Goal: Complete application form

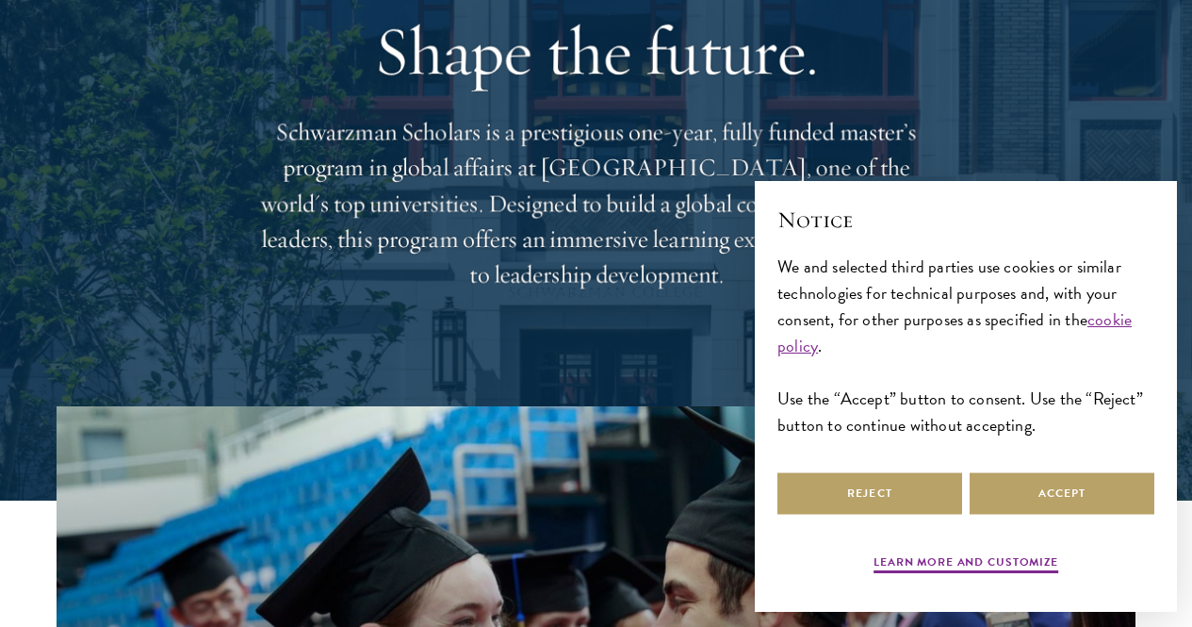
scroll to position [155, 0]
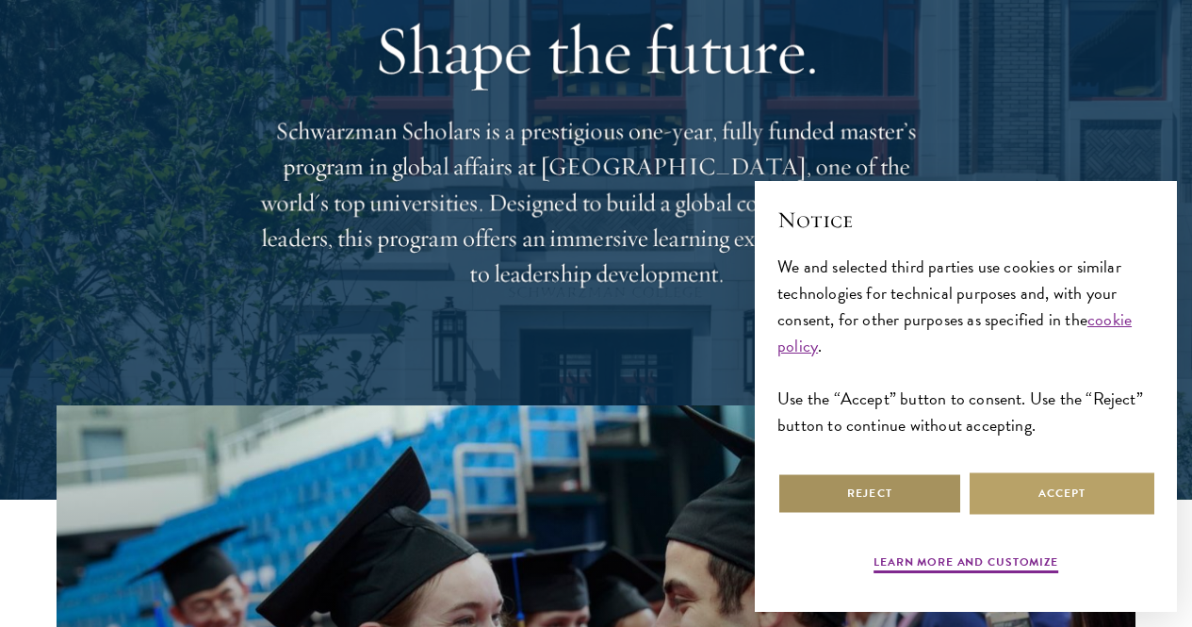
click at [887, 478] on button "Reject" at bounding box center [869, 493] width 185 height 42
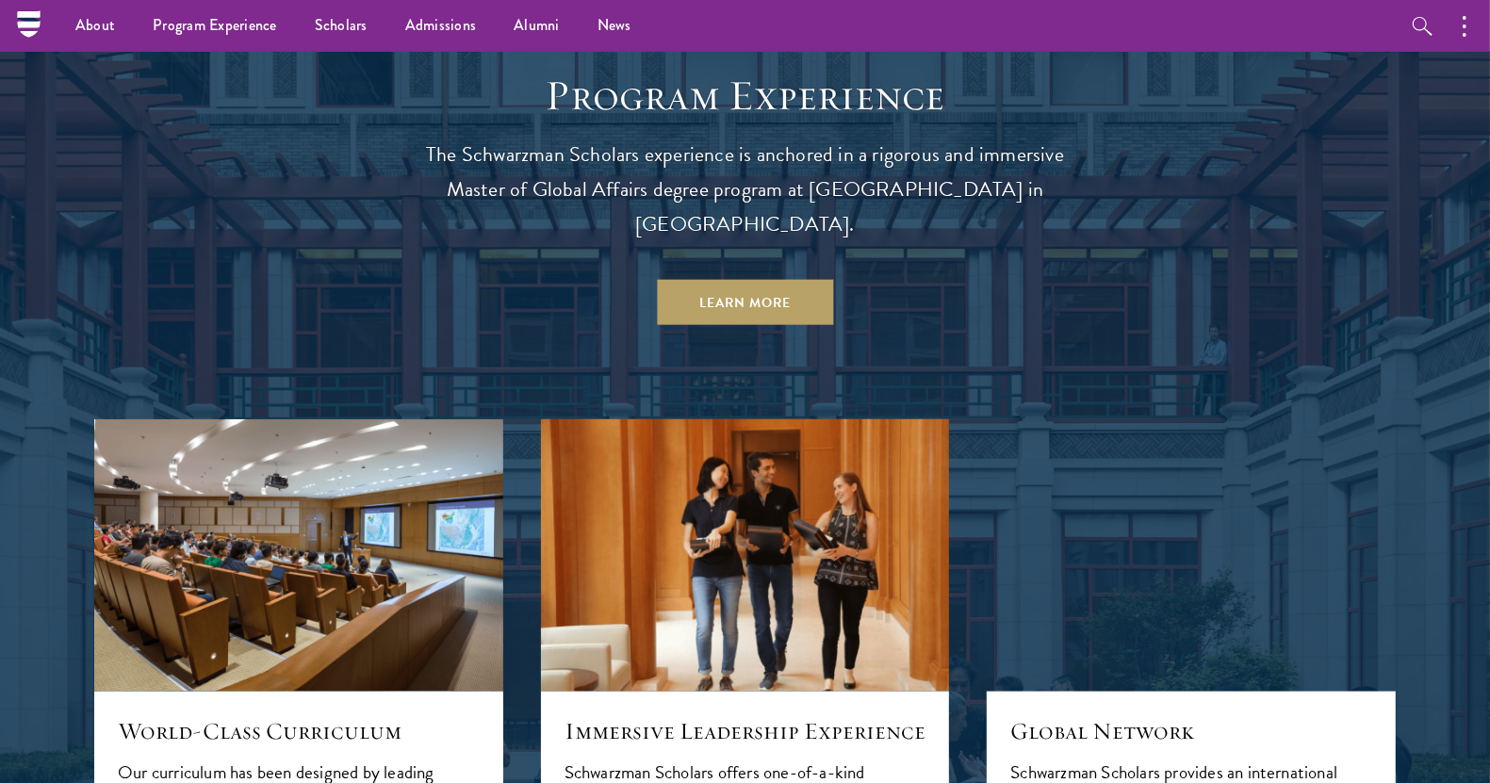
scroll to position [1612, 0]
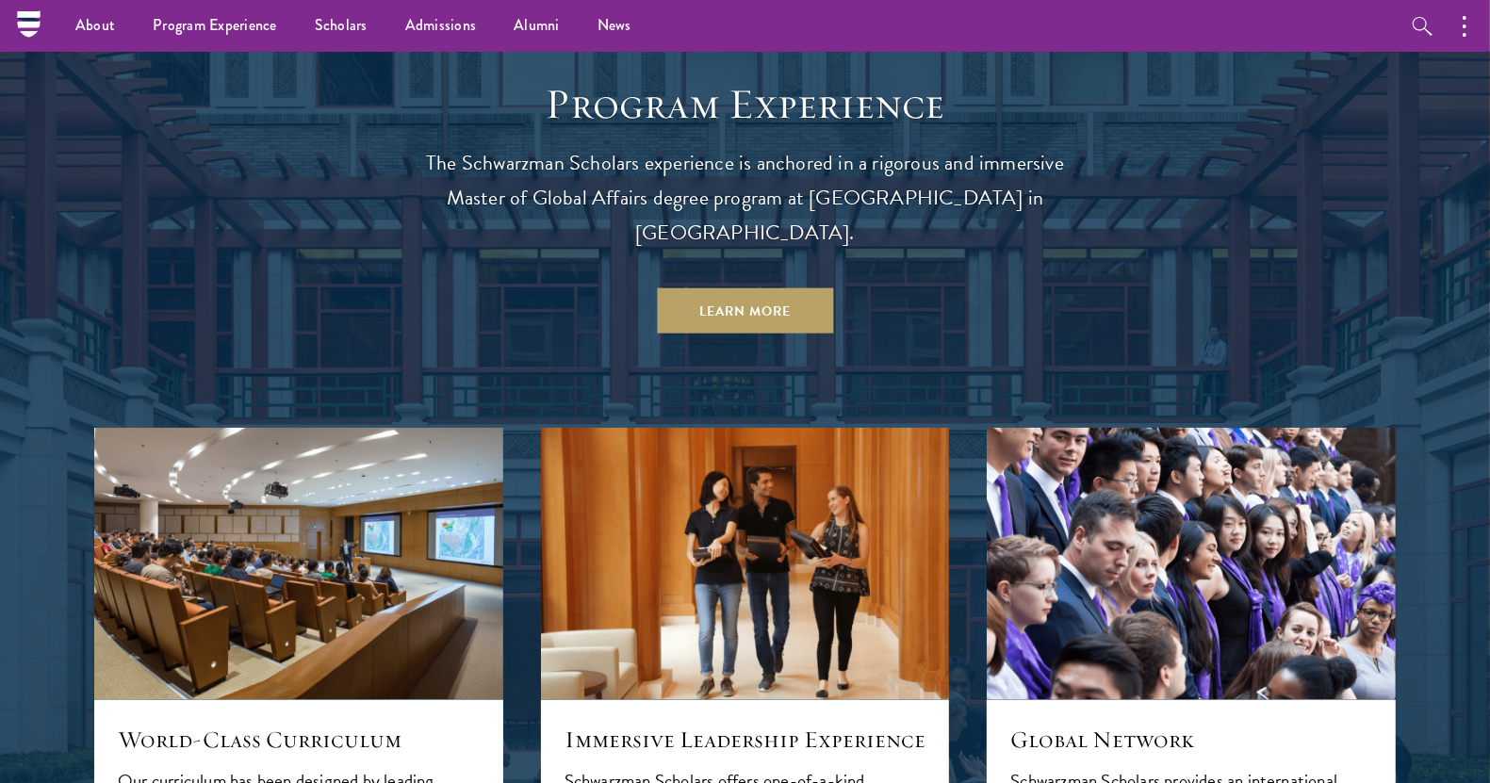
click at [814, 146] on p "The Schwarzman Scholars experience is anchored in a rigorous and immersive Mast…" at bounding box center [745, 198] width 679 height 105
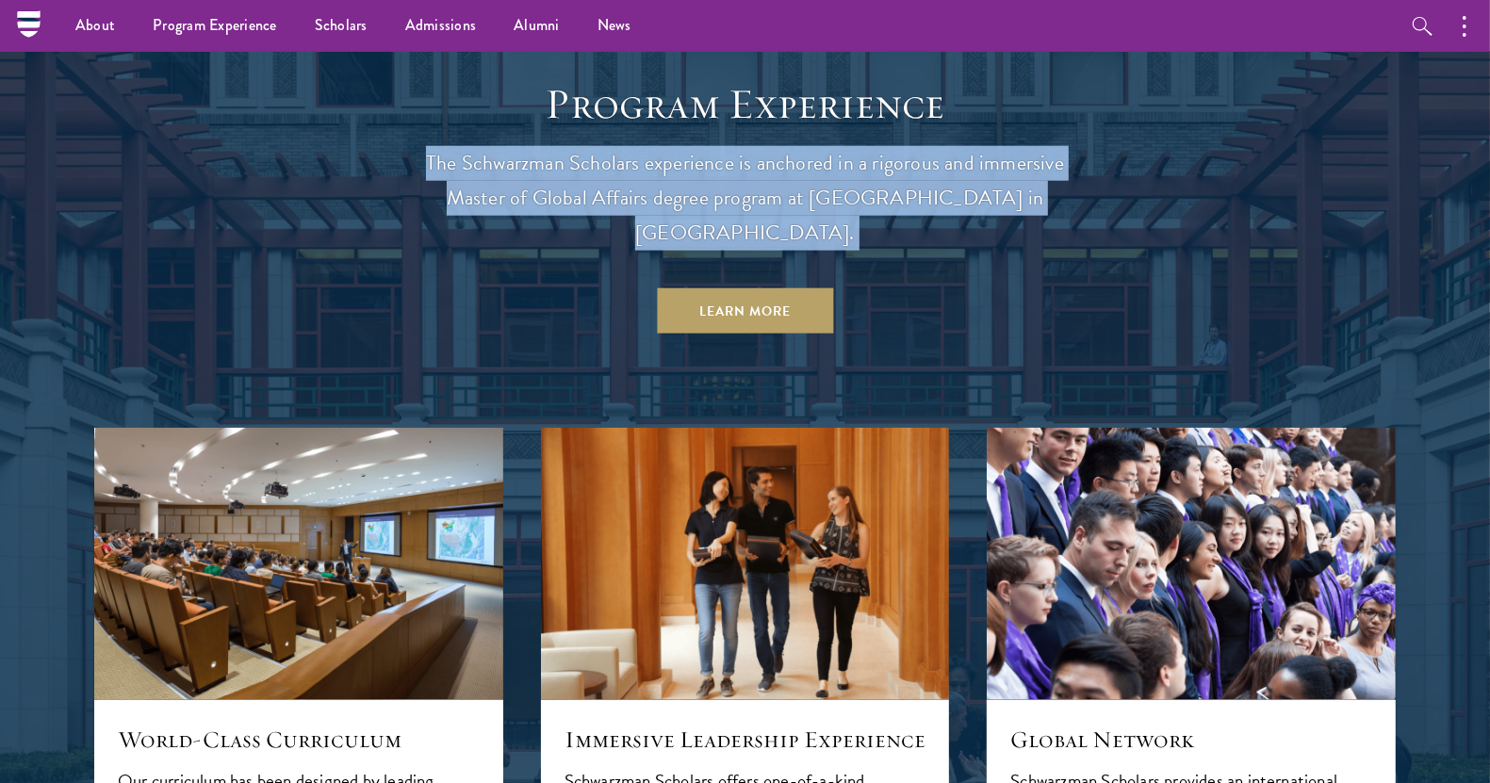
click at [814, 146] on p "The Schwarzman Scholars experience is anchored in a rigorous and immersive Mast…" at bounding box center [745, 198] width 679 height 105
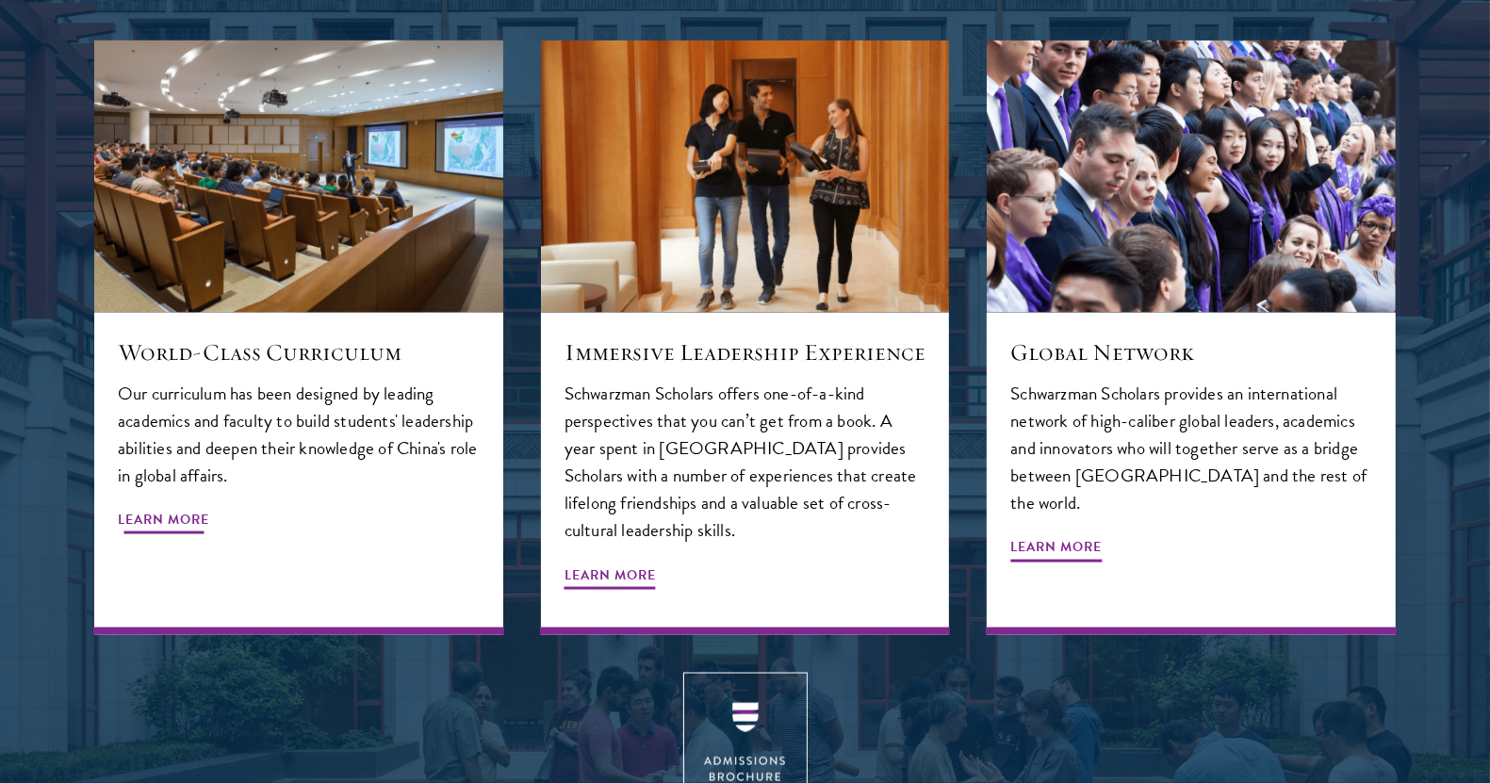
scroll to position [2001, 0]
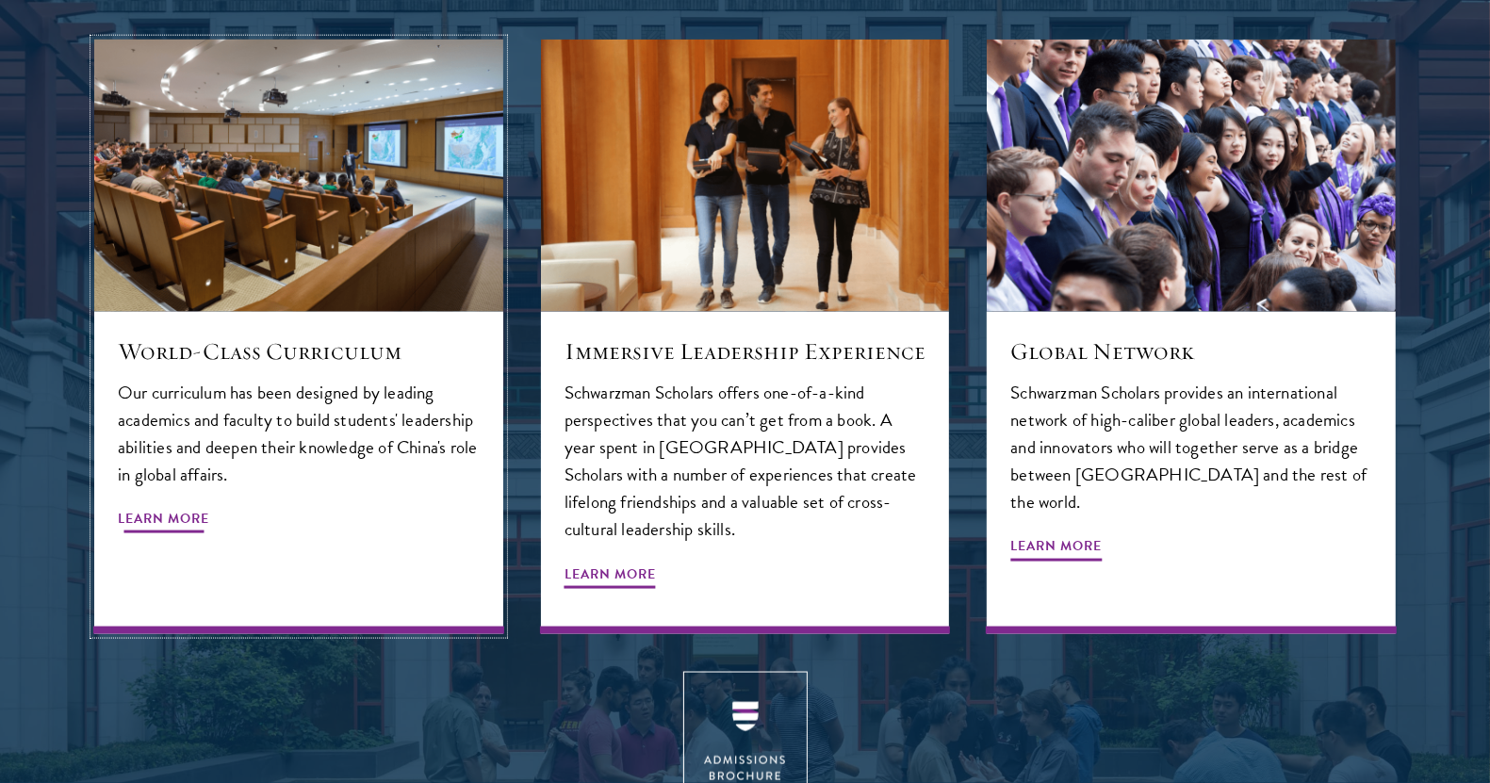
click at [158, 507] on span "Learn More" at bounding box center [163, 521] width 91 height 29
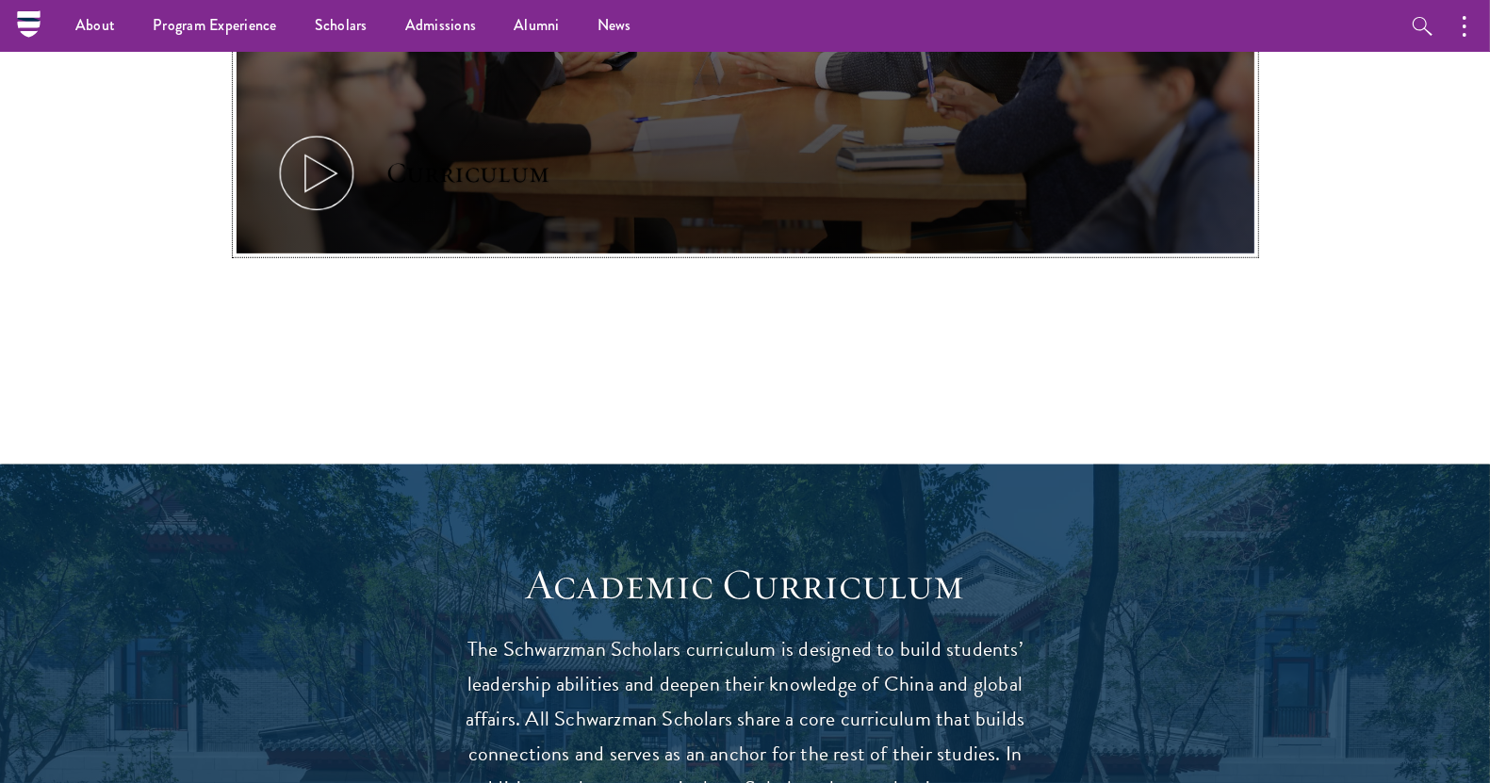
scroll to position [330, 0]
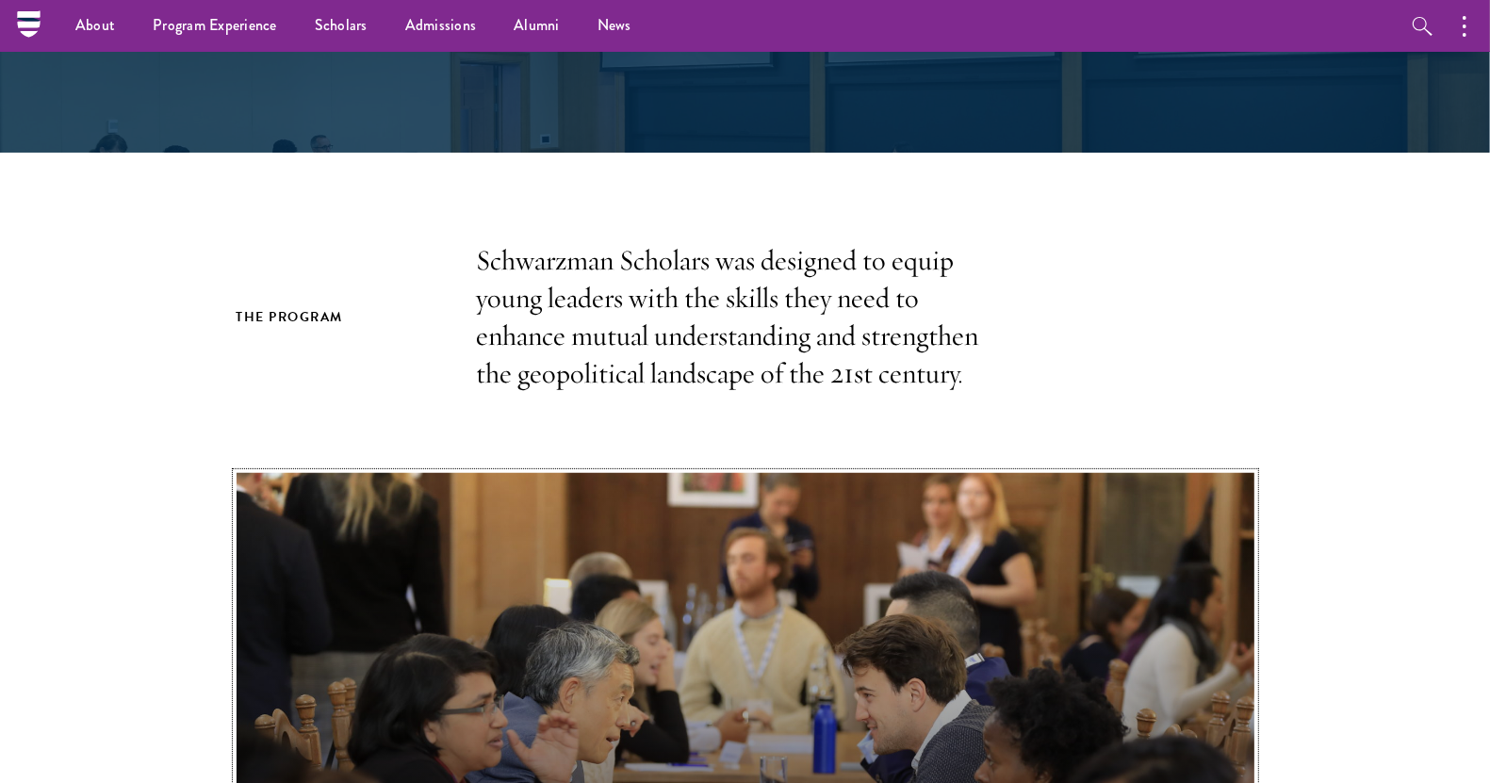
click at [728, 497] on button "Curriculum" at bounding box center [746, 759] width 1018 height 573
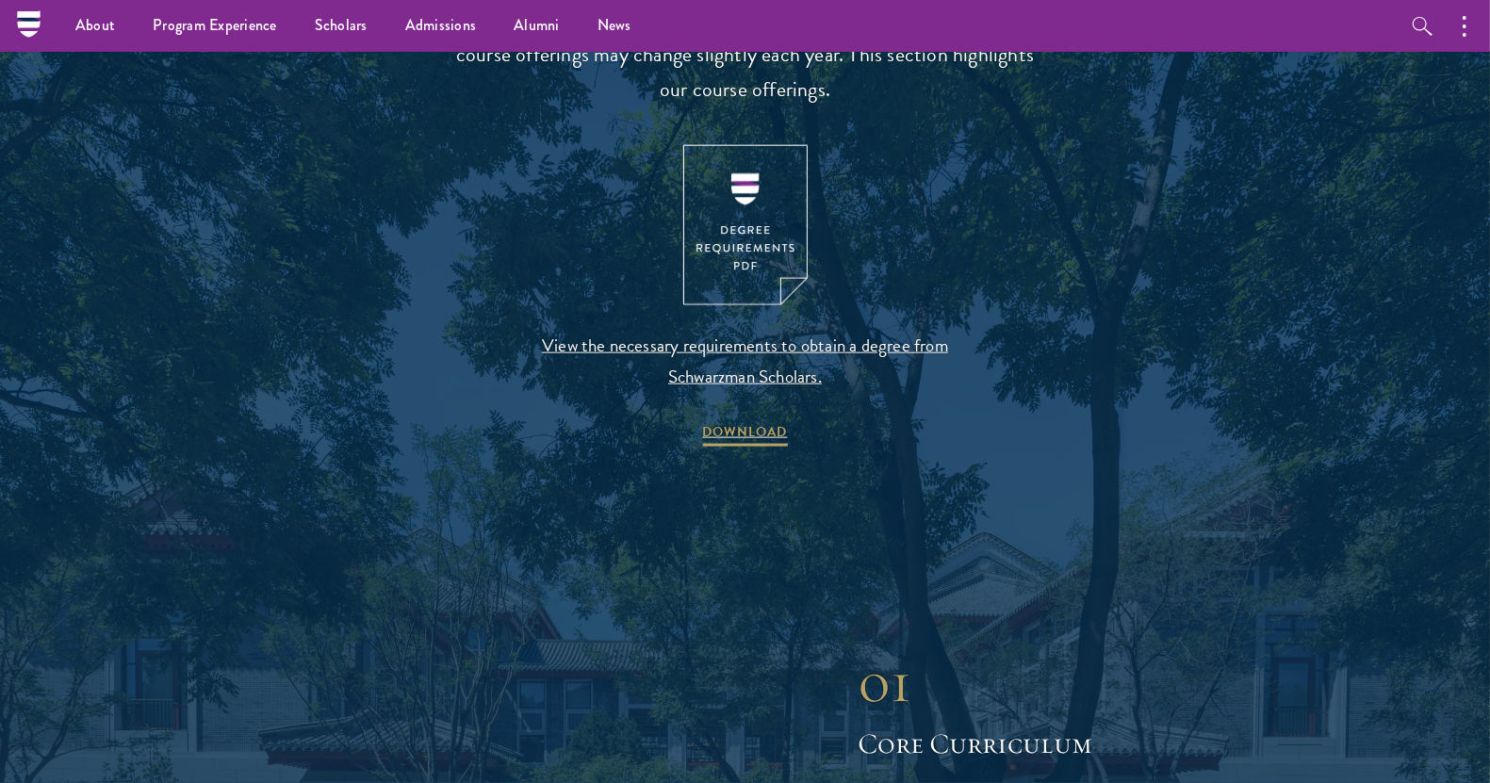
scroll to position [1961, 0]
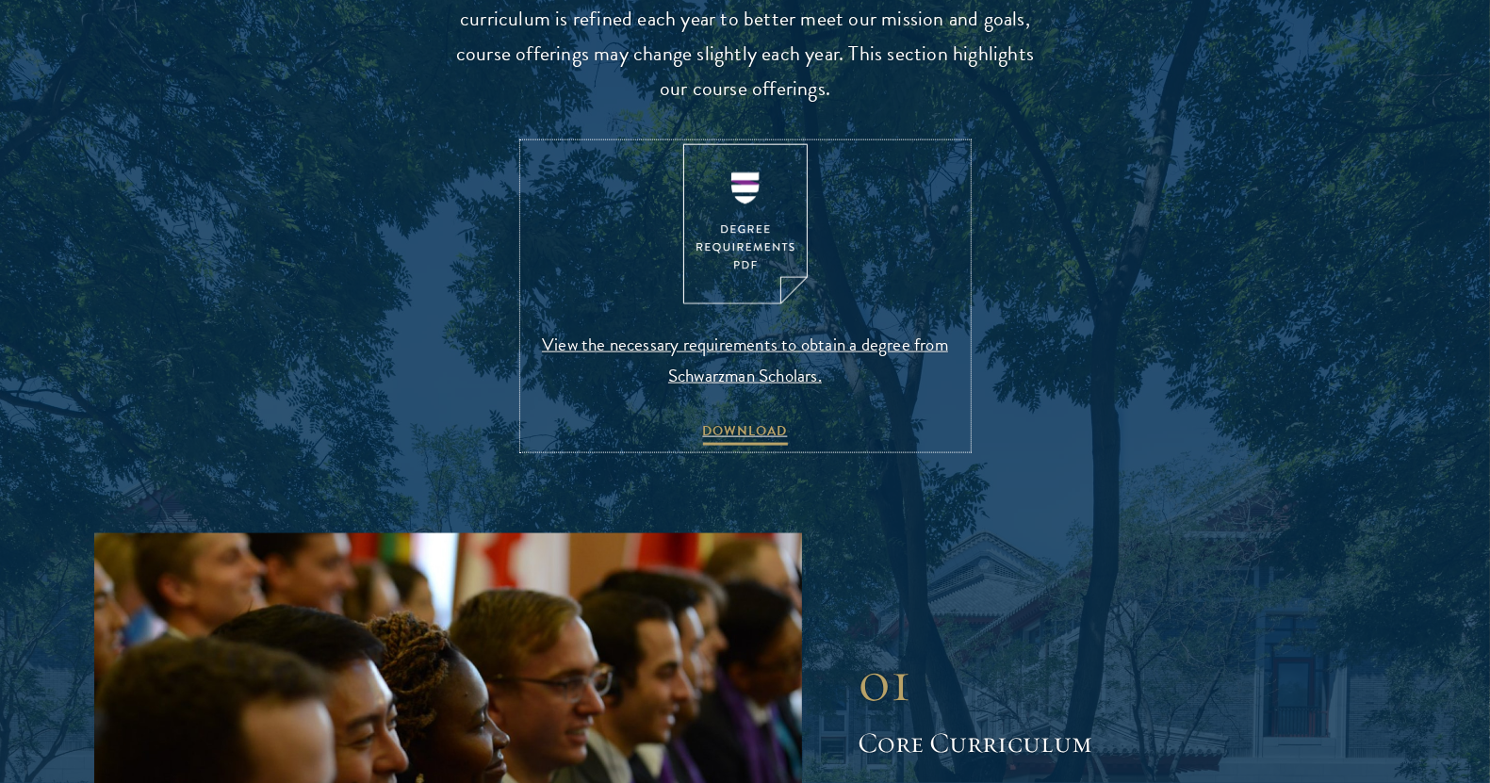
click at [737, 201] on img at bounding box center [745, 224] width 124 height 161
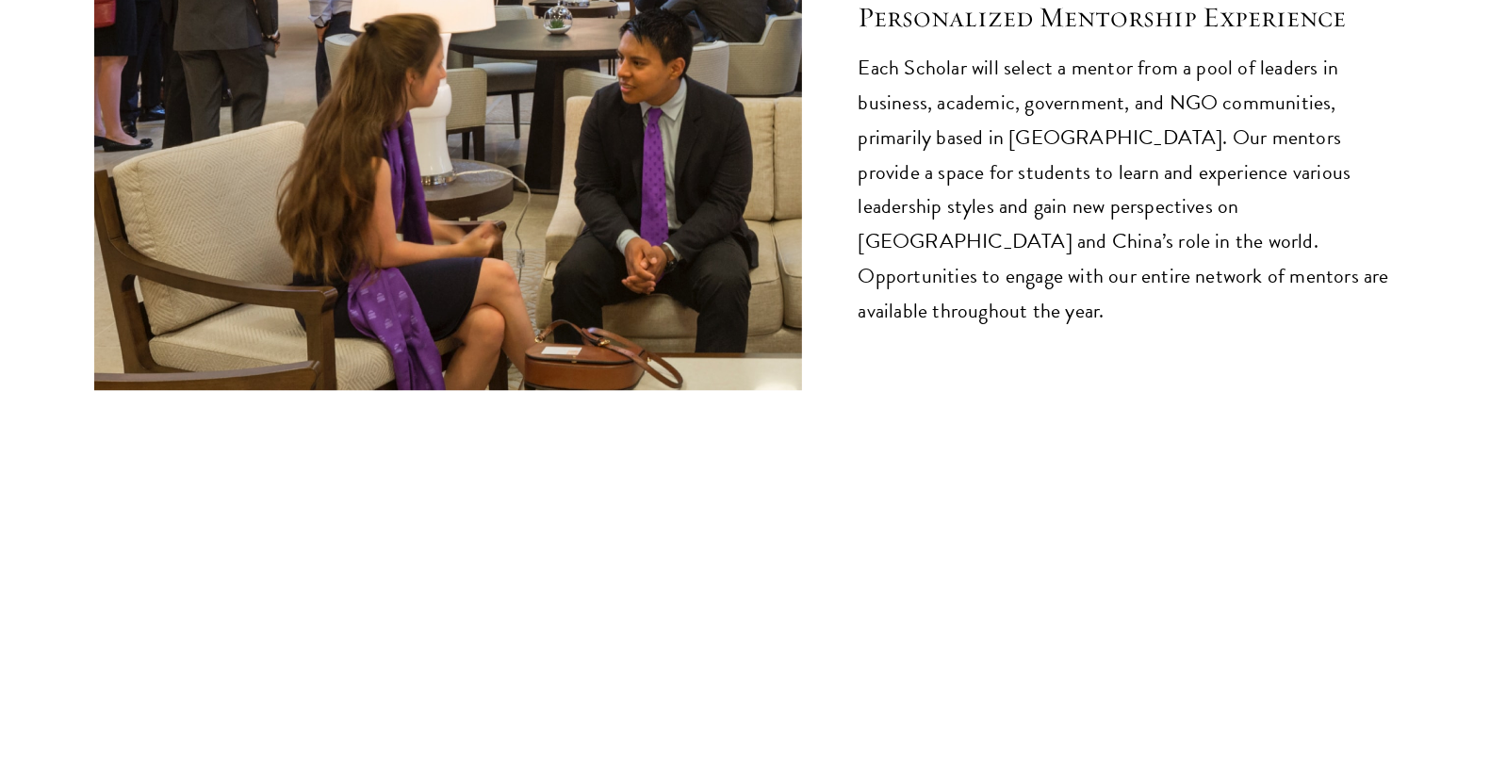
scroll to position [10388, 0]
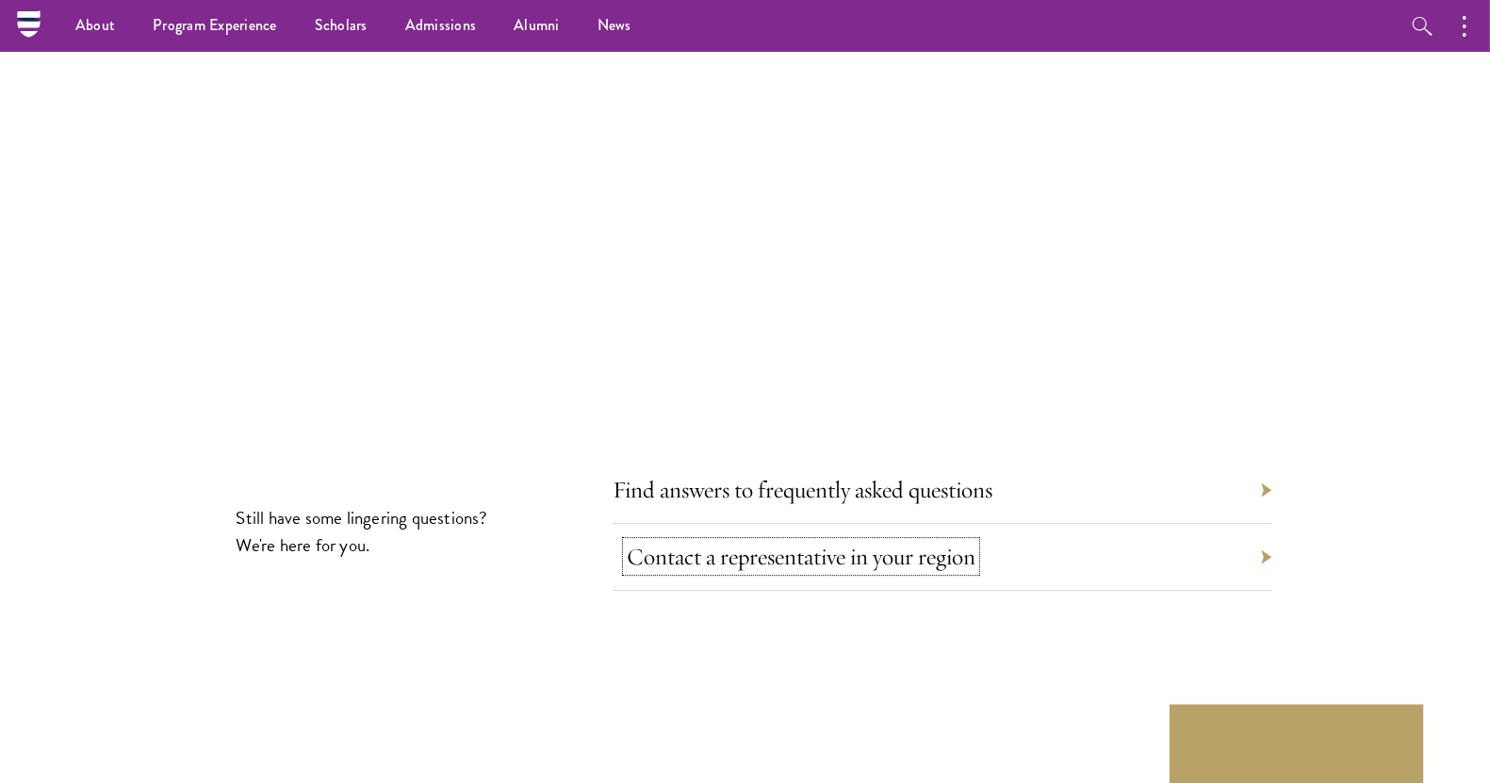
click at [920, 542] on link "Contact a representative in your region" at bounding box center [801, 556] width 349 height 29
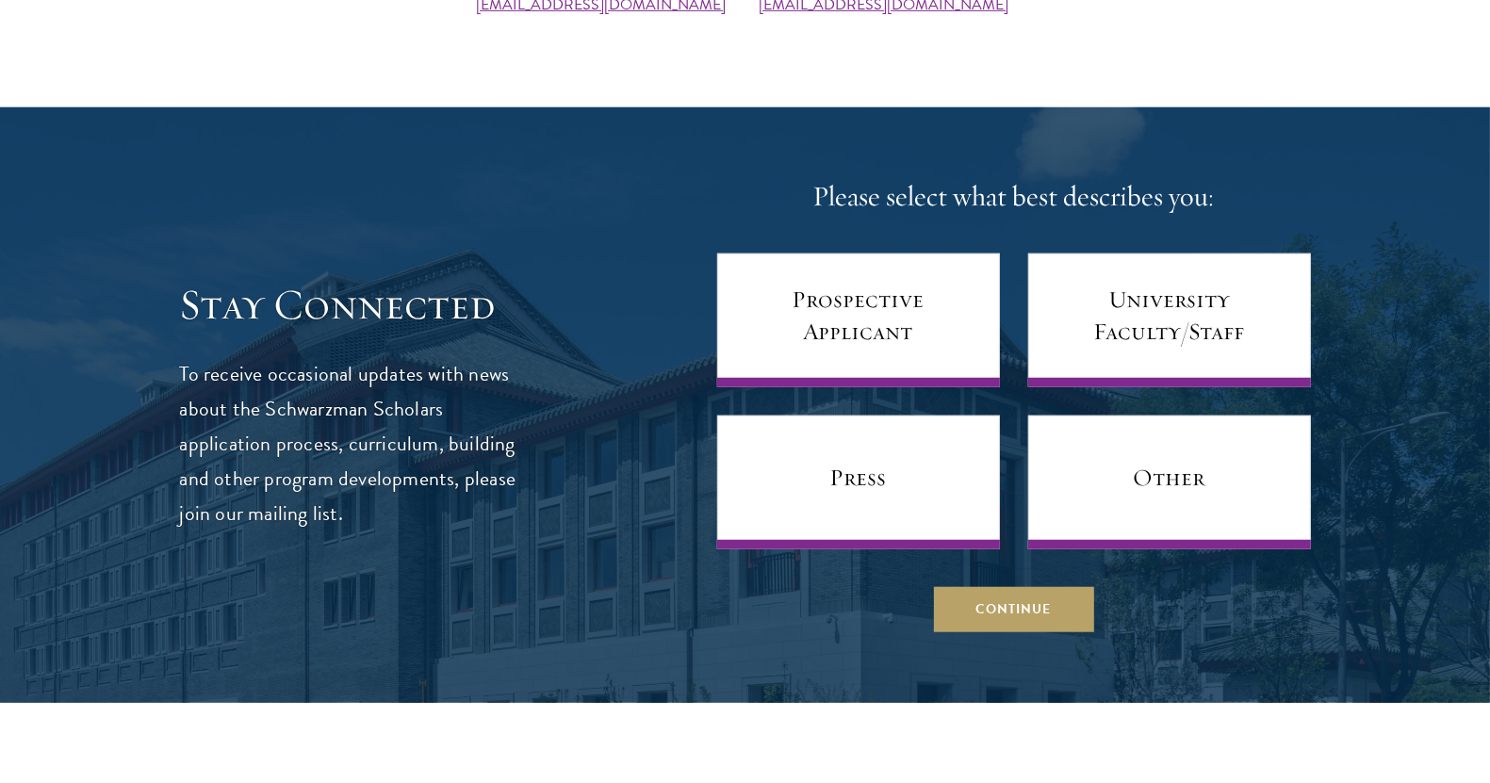
scroll to position [972, 0]
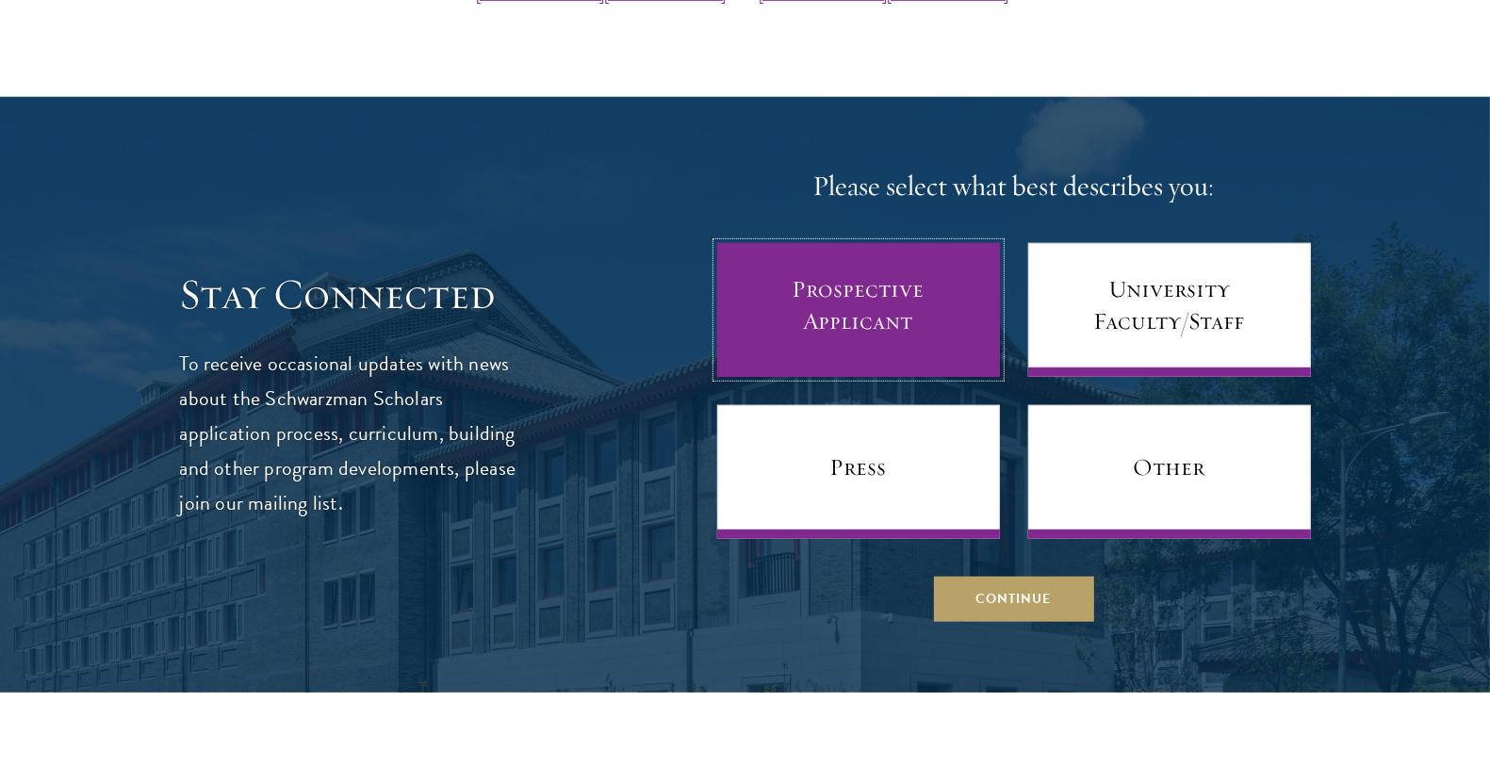
click at [870, 302] on link "Prospective Applicant" at bounding box center [858, 310] width 283 height 134
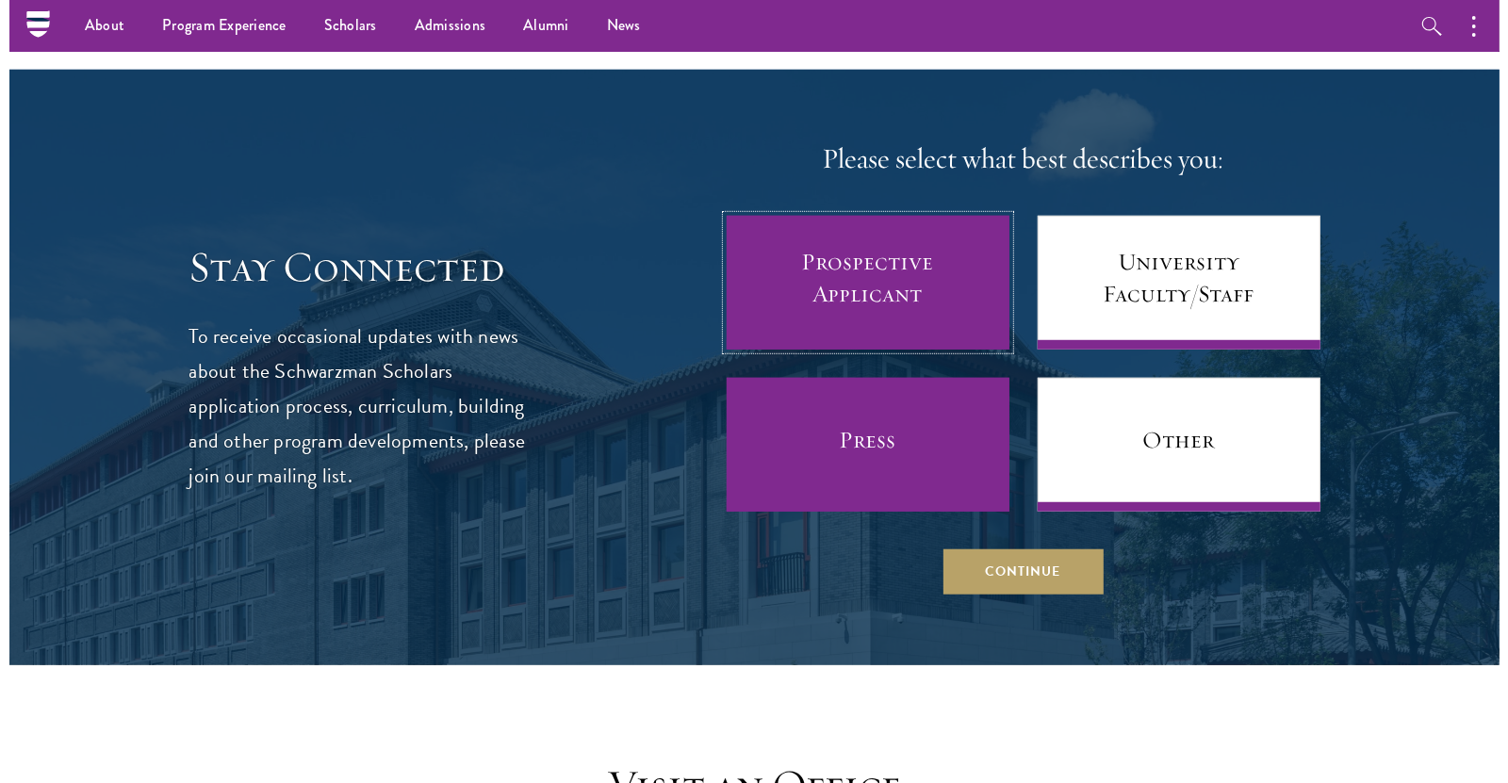
scroll to position [997, 0]
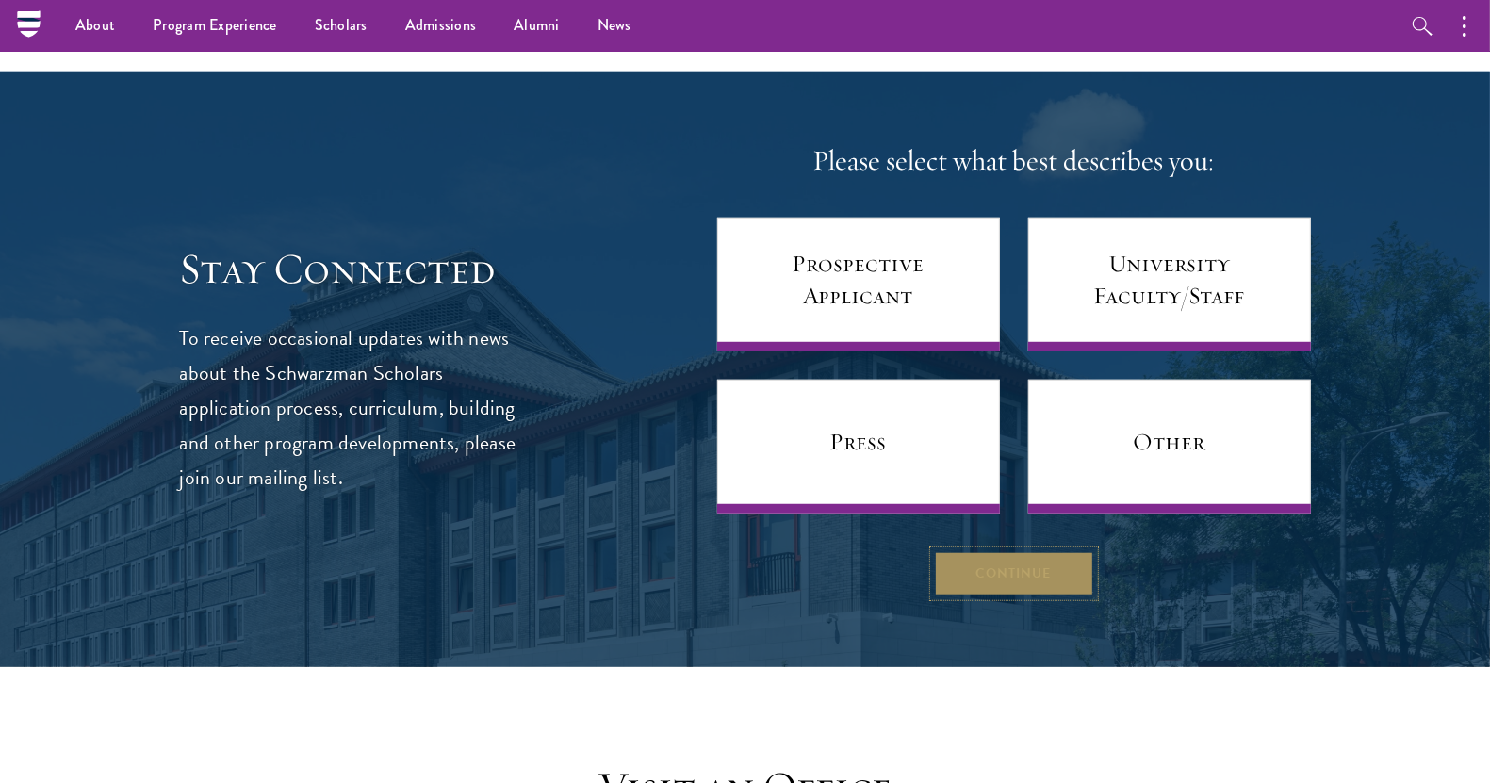
click at [963, 575] on button "Continue" at bounding box center [1014, 573] width 160 height 45
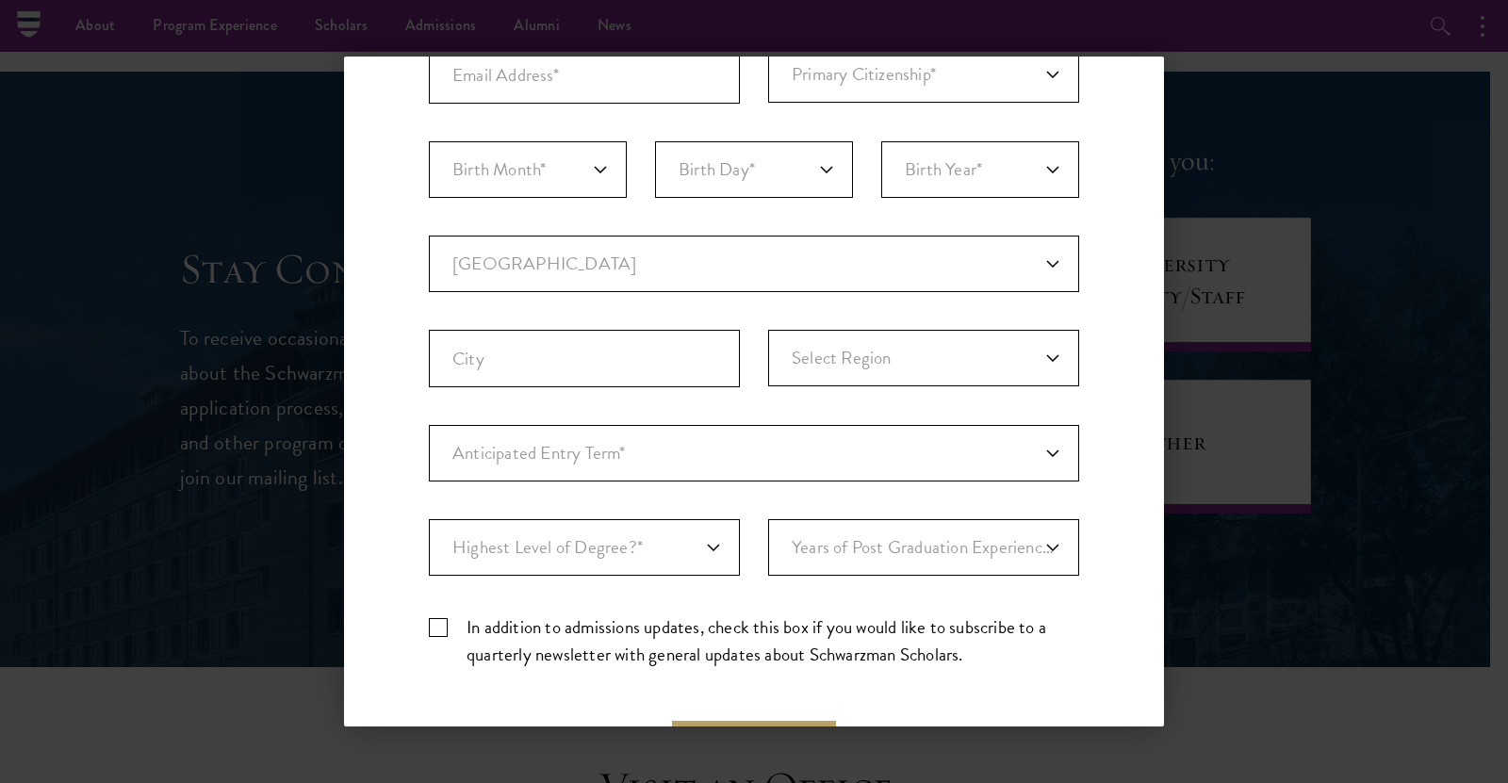
scroll to position [416, 0]
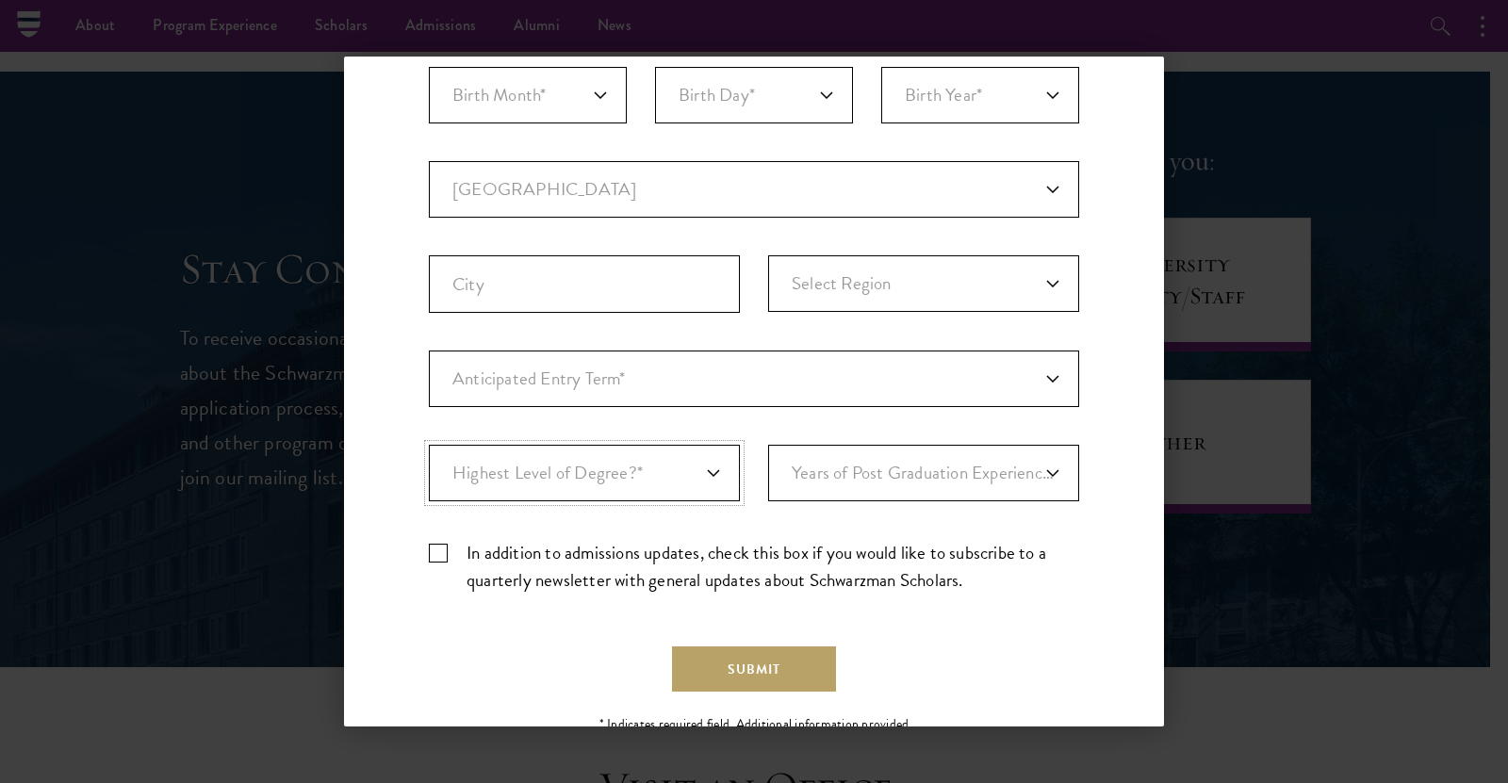
click at [630, 486] on select "Highest Level of Degree?* PHD Bachelor's Master's Current Undergraduate Student" at bounding box center [584, 473] width 311 height 57
click at [761, 433] on div "Important: The form must be completed in English. Primary Citizenship* [GEOGRAP…" at bounding box center [754, 243] width 650 height 732
click at [827, 468] on select "Years of Post Graduation Experience?* 1 2 3 4 5 6 7 8 9 10" at bounding box center [923, 473] width 311 height 57
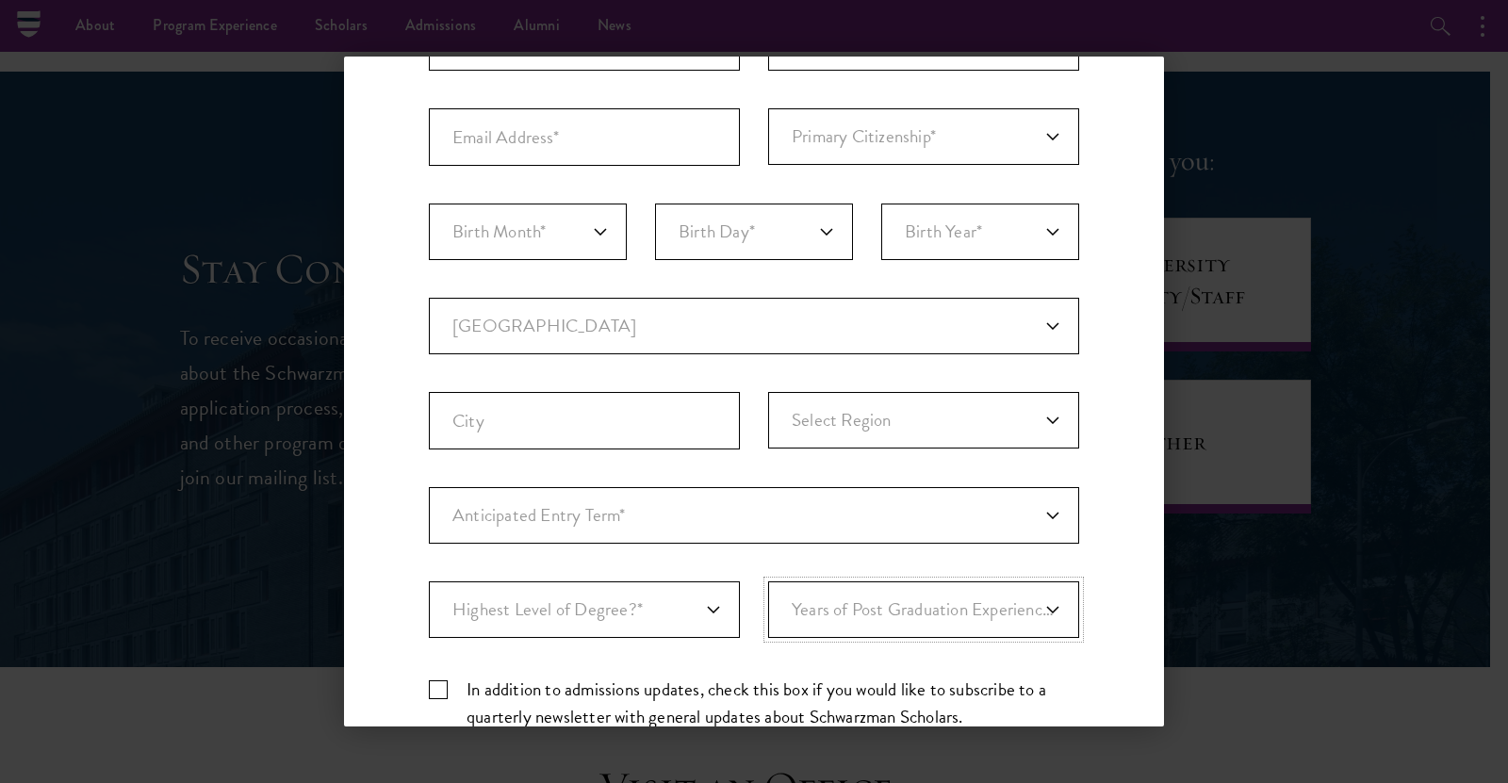
scroll to position [281, 0]
click at [660, 497] on select "Anticipated Entry Term* Just Exploring" at bounding box center [754, 513] width 650 height 57
click at [868, 397] on select "Select Region [GEOGRAPHIC_DATA] [GEOGRAPHIC_DATA] [GEOGRAPHIC_DATA] Balkh [GEOG…" at bounding box center [923, 418] width 311 height 57
click at [648, 510] on select "Anticipated Entry Term* Just Exploring" at bounding box center [754, 513] width 650 height 57
click at [639, 509] on select "Anticipated Entry Term* Just Exploring" at bounding box center [754, 513] width 650 height 57
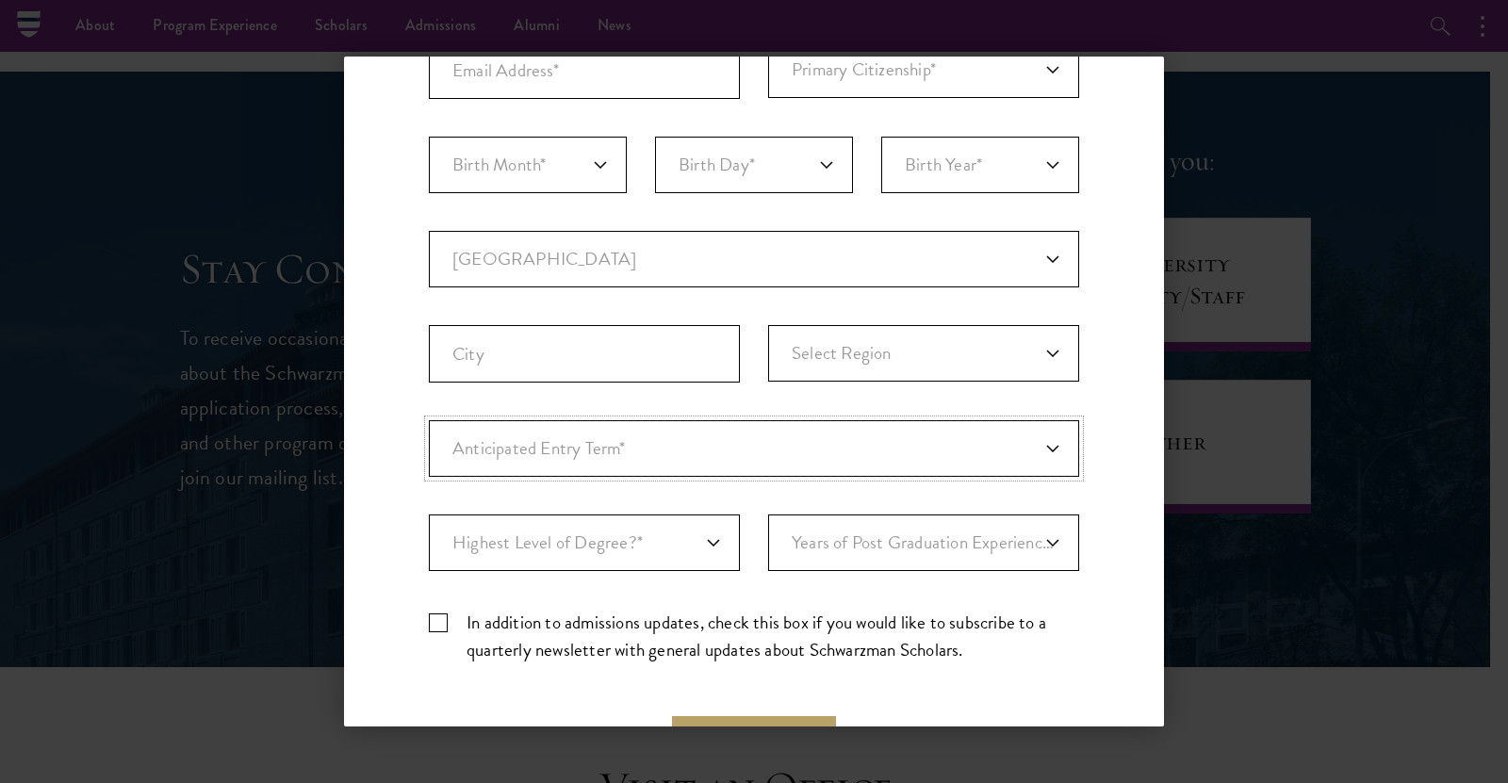
scroll to position [344, 0]
click at [554, 573] on div "Important: The form must be completed in English. Primary Citizenship* [GEOGRAP…" at bounding box center [754, 314] width 650 height 732
click at [486, 547] on select "Highest Level of Degree?* PHD Bachelor's Master's Current Undergraduate Student" at bounding box center [584, 544] width 311 height 57
select select "bf44f490-31e9-4d16-b1d2-df861e7933aa"
click at [429, 516] on select "Highest Level of Degree?* PHD Bachelor's Master's Current Undergraduate Student" at bounding box center [584, 544] width 311 height 57
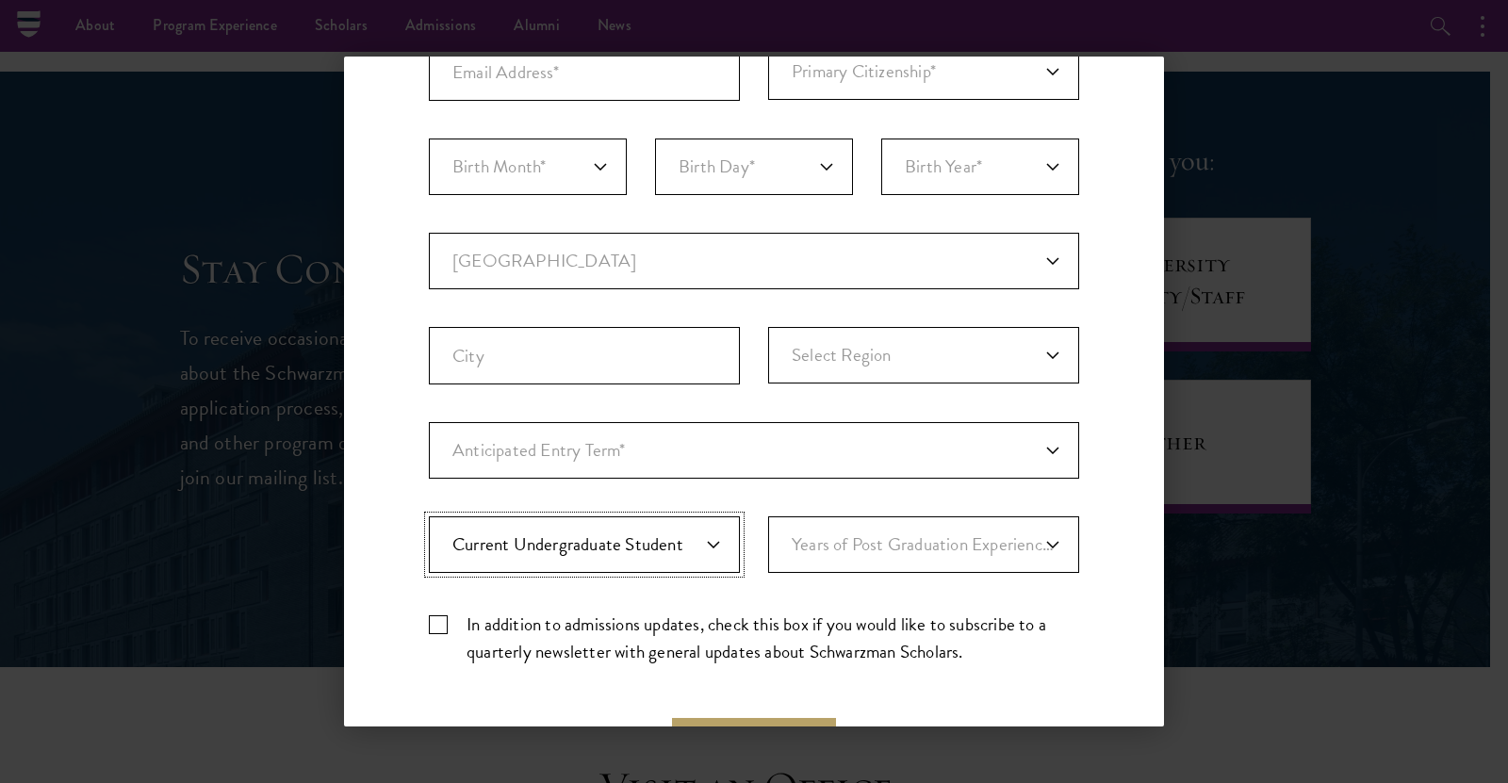
scroll to position [416, 0]
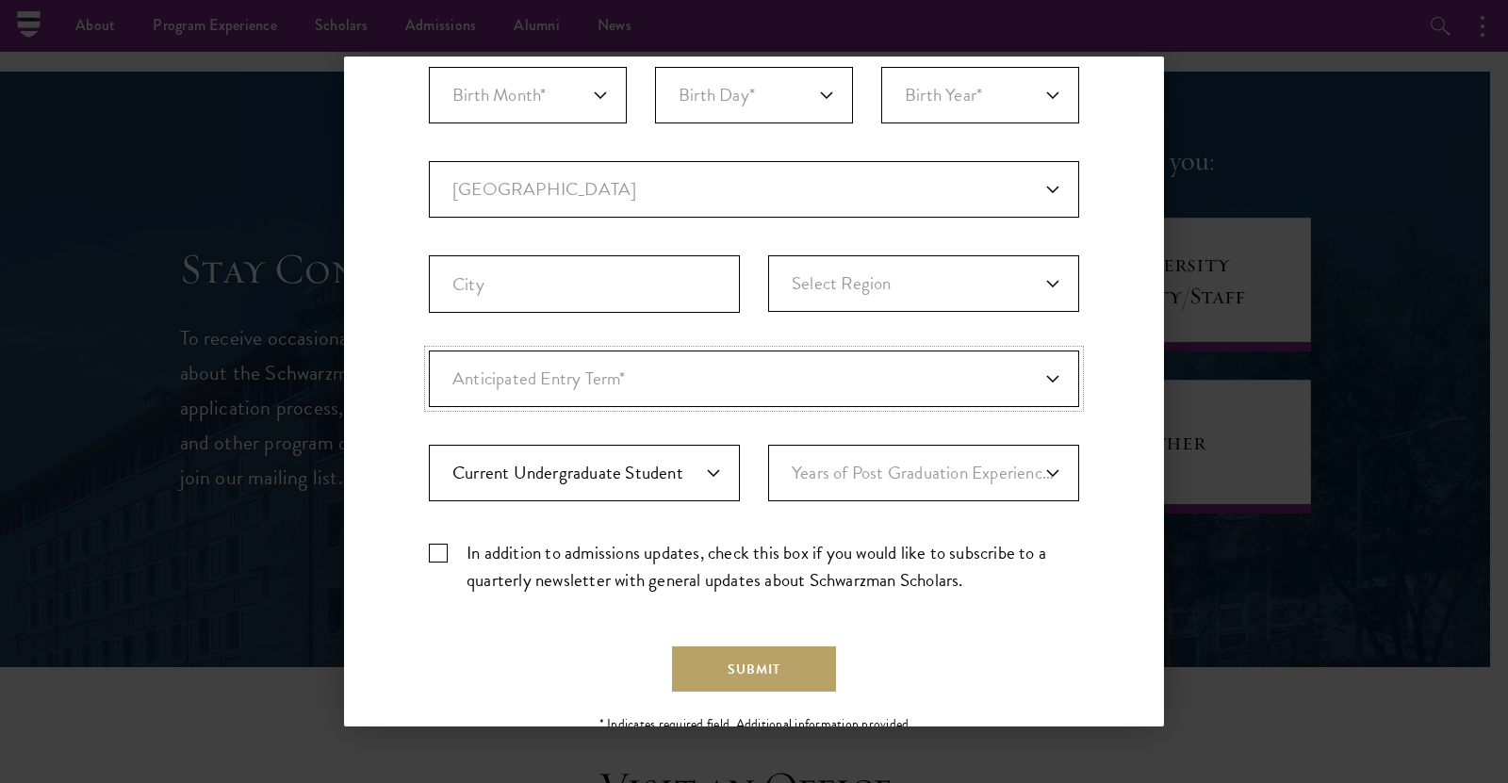
click at [561, 353] on select "Anticipated Entry Term* Just Exploring" at bounding box center [754, 379] width 650 height 57
click at [429, 351] on select "Anticipated Entry Term* Just Exploring" at bounding box center [754, 379] width 650 height 57
click at [556, 394] on select "Anticipated Entry Term* Just Exploring" at bounding box center [754, 379] width 650 height 57
select select "a6790467-ebe7-4045-a56a-66c1cae98076"
click at [429, 351] on select "Anticipated Entry Term* Just Exploring" at bounding box center [754, 379] width 650 height 57
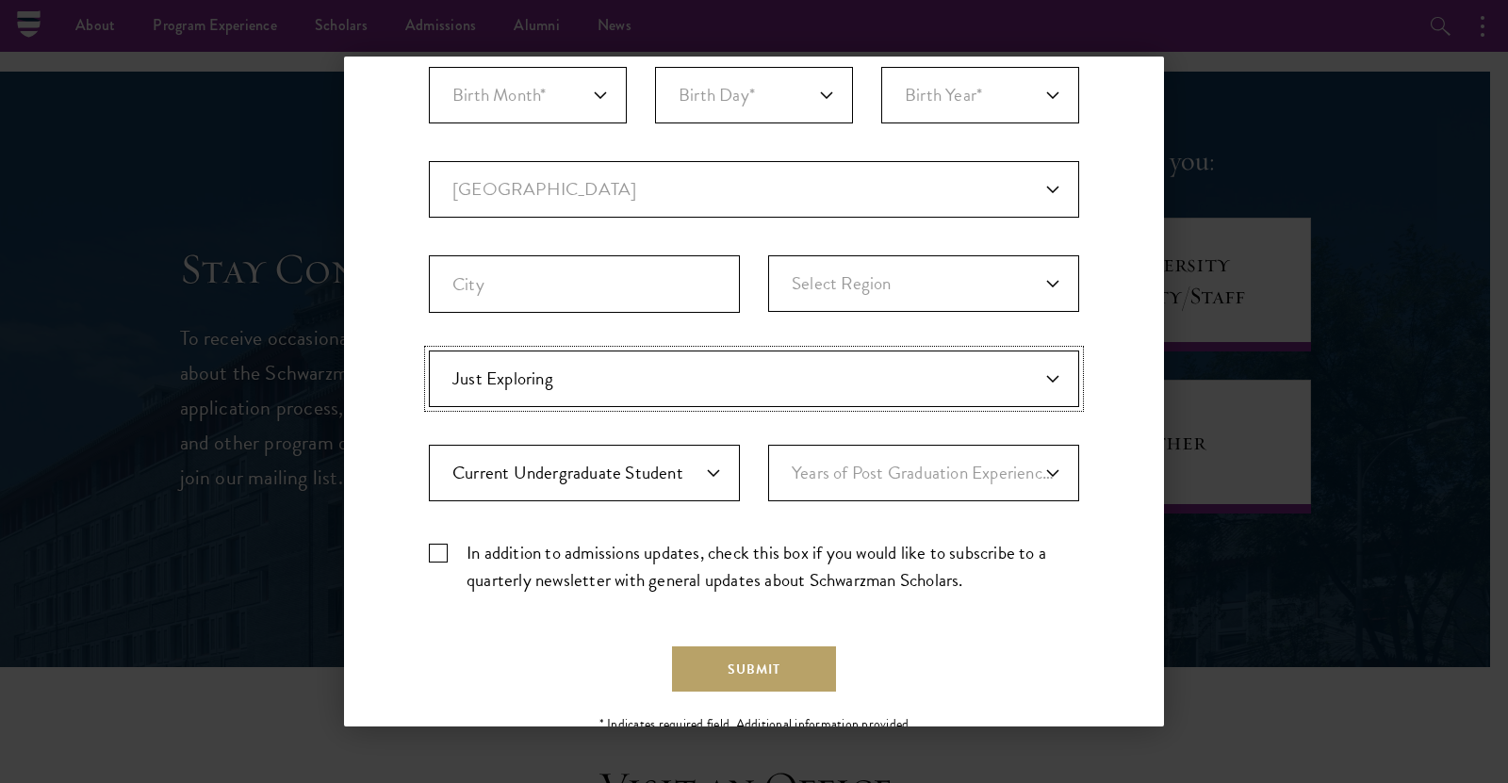
click at [535, 384] on select "Anticipated Entry Term* Just Exploring" at bounding box center [754, 379] width 650 height 57
click at [739, 573] on label "In addition to admissions updates, check this box if you would like to subscrib…" at bounding box center [754, 566] width 650 height 55
click at [739, 551] on input "In addition to admissions updates, check this box if you would like to subscrib…" at bounding box center [754, 545] width 650 height 12
checkbox input "true"
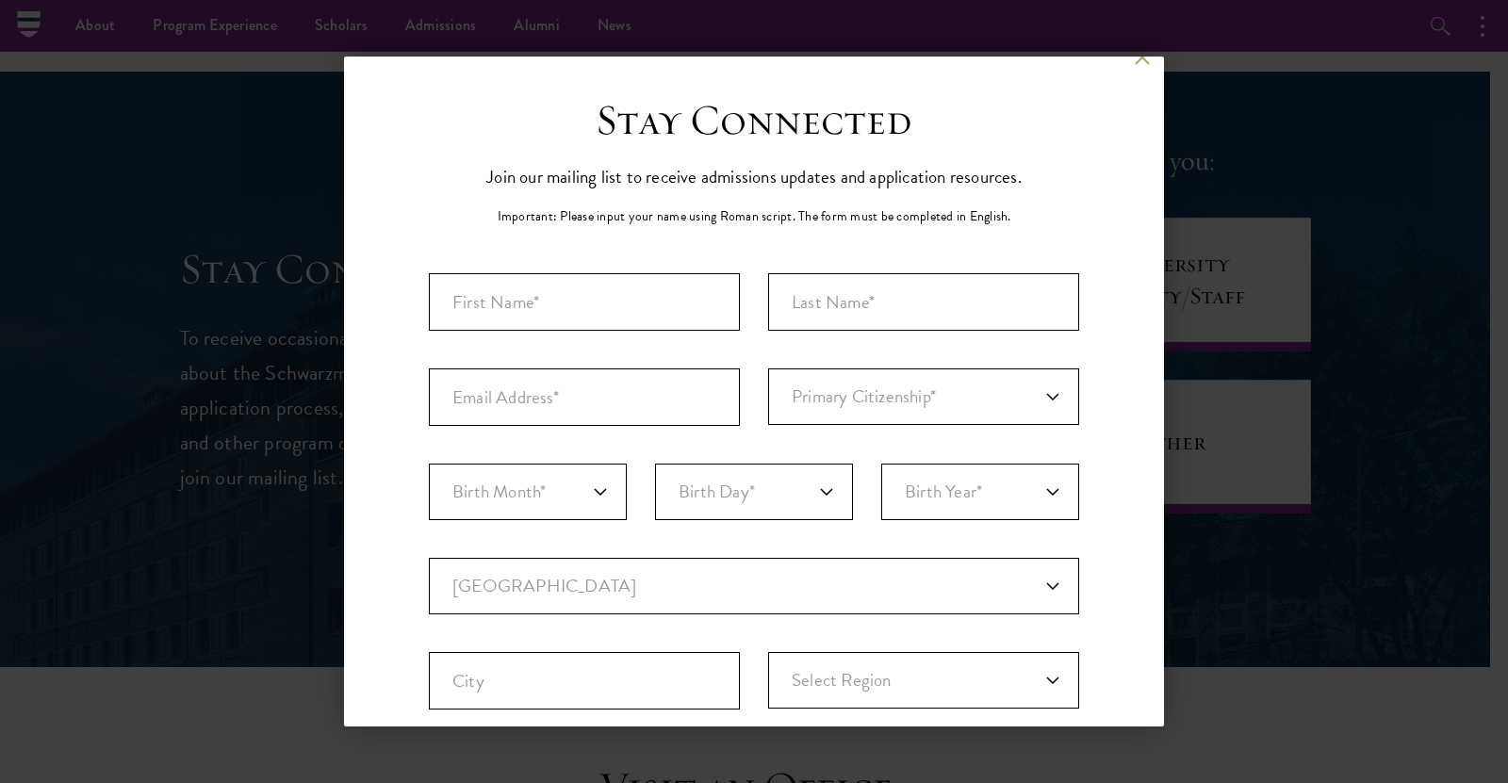
scroll to position [0, 0]
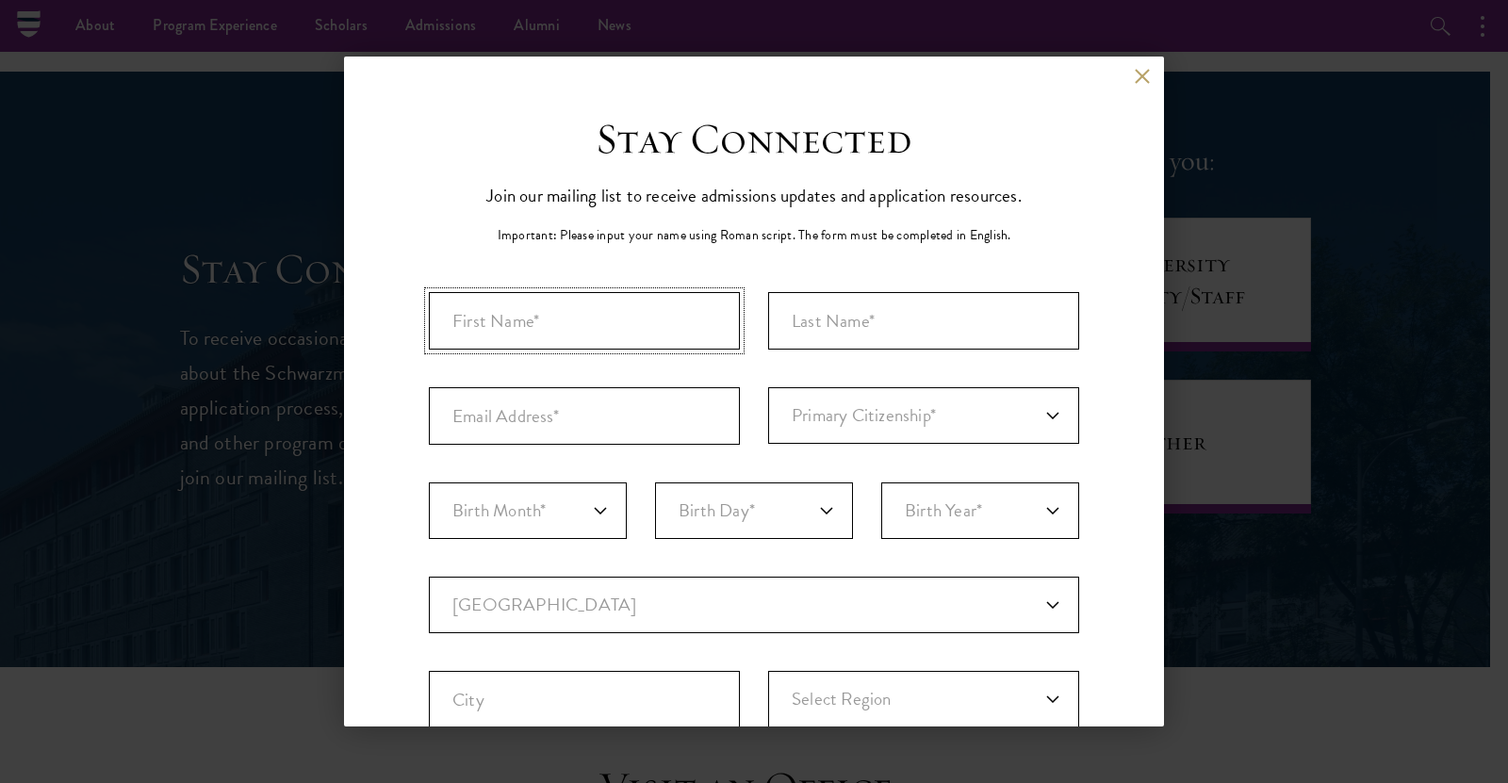
click at [523, 340] on input "First Name*" at bounding box center [584, 320] width 311 height 57
type input "Tobias"
type input "Cazzolato"
type input "a1850033@adelaide.edu.au"
select select "AS"
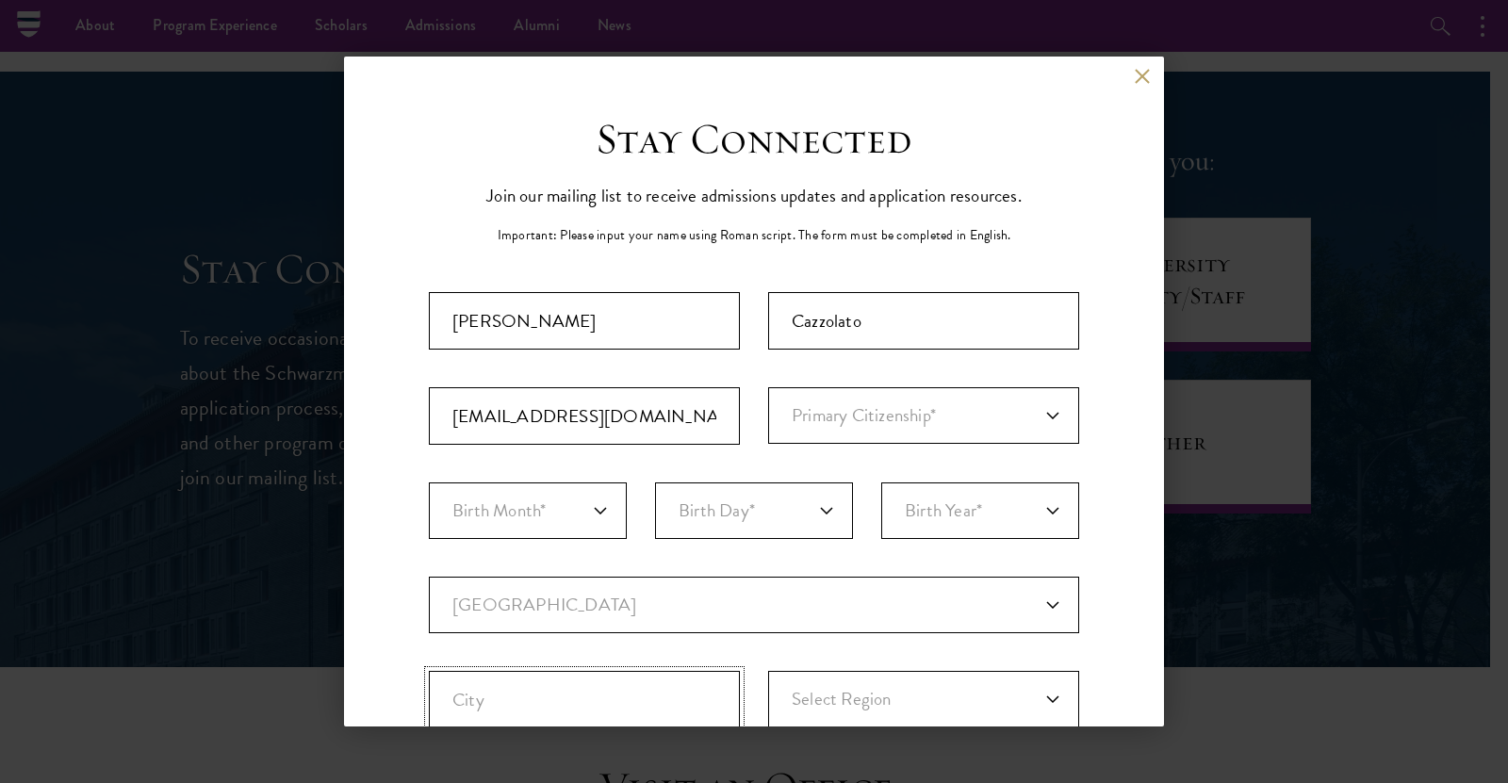
type input "Forestville"
select select "South Australia"
click at [856, 418] on select "Primary Citizenship* Afghanistan Aland Islands Albania Algeria Andorra Angola A…" at bounding box center [923, 415] width 311 height 57
select select "AS"
click at [768, 387] on select "Primary Citizenship* Afghanistan Aland Islands Albania Algeria Andorra Angola A…" at bounding box center [923, 415] width 311 height 57
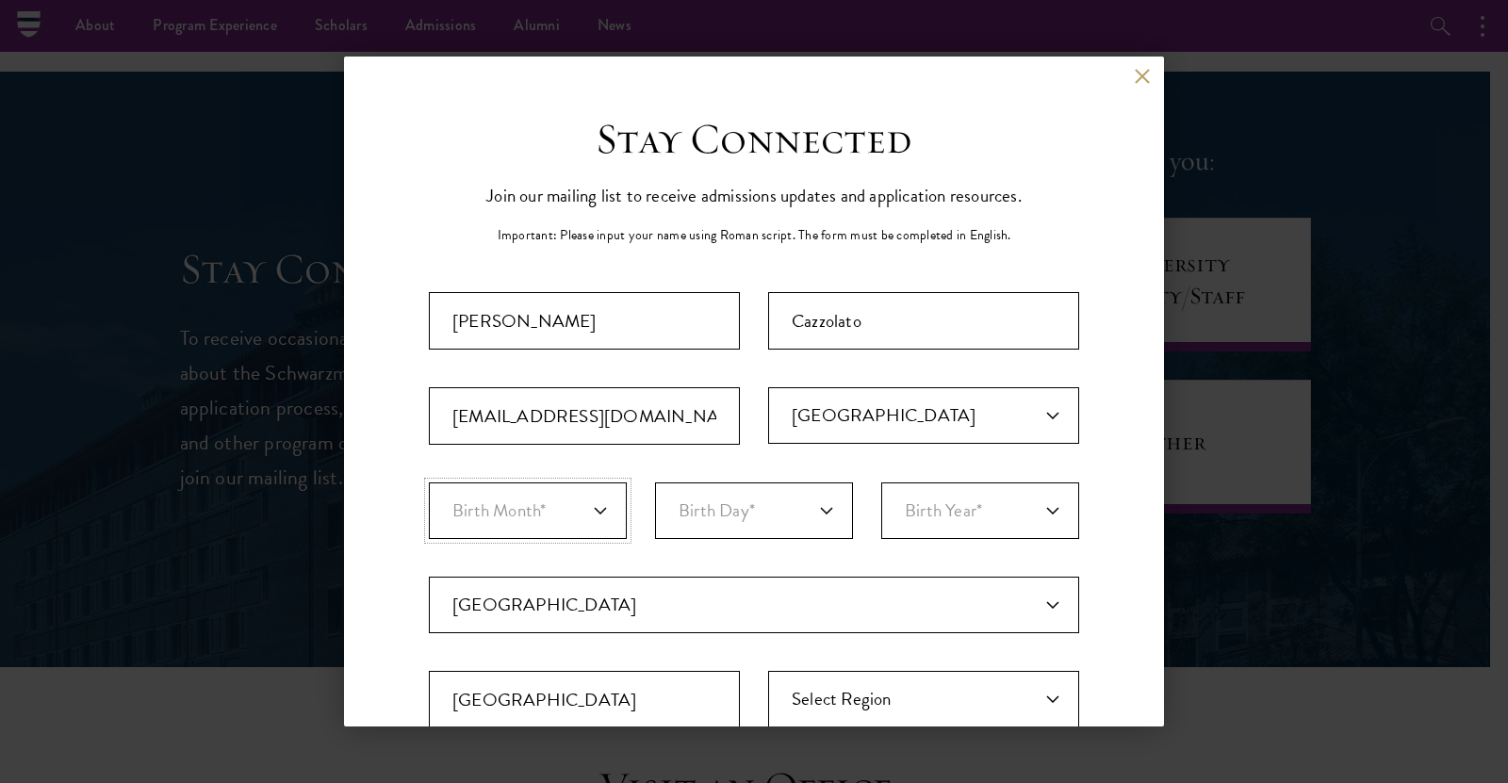
click at [505, 510] on select "Birth Month* January February March April May June July August September Octobe…" at bounding box center [528, 510] width 198 height 57
select select "01"
click at [429, 482] on select "Birth Month* January February March April May June July August September Octobe…" at bounding box center [528, 510] width 198 height 57
click at [746, 500] on select "Birth Day* 1 2 3 4 5 6 7 8 9 10 11 12 13 14 15 16 17 18 19 20 21 22 23 24 25 26…" at bounding box center [754, 510] width 198 height 57
select select "30"
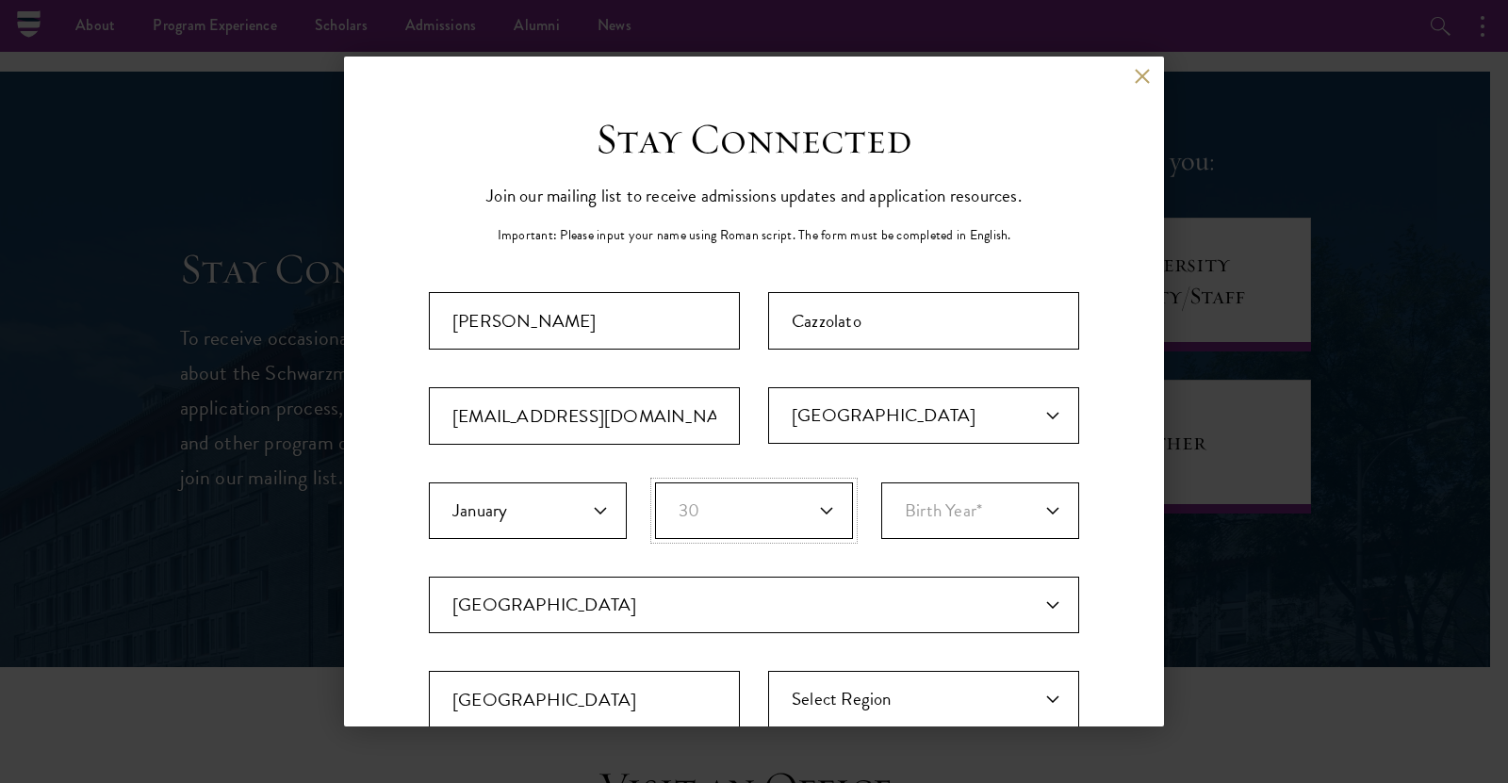
click at [655, 482] on select "Birth Day* 1 2 3 4 5 6 7 8 9 10 11 12 13 14 15 16 17 18 19 20 21 22 23 24 25 26…" at bounding box center [754, 510] width 198 height 57
click at [931, 507] on select "Birth Year* 2025 2024 2023 2022 2021 2020 2019 2018 2017 2016 2015 2014 2013 20…" at bounding box center [980, 510] width 198 height 57
select select "2004"
click at [881, 482] on select "Birth Year* 2025 2024 2023 2022 2021 2020 2019 2018 2017 2016 2015 2014 2013 20…" at bounding box center [980, 510] width 198 height 57
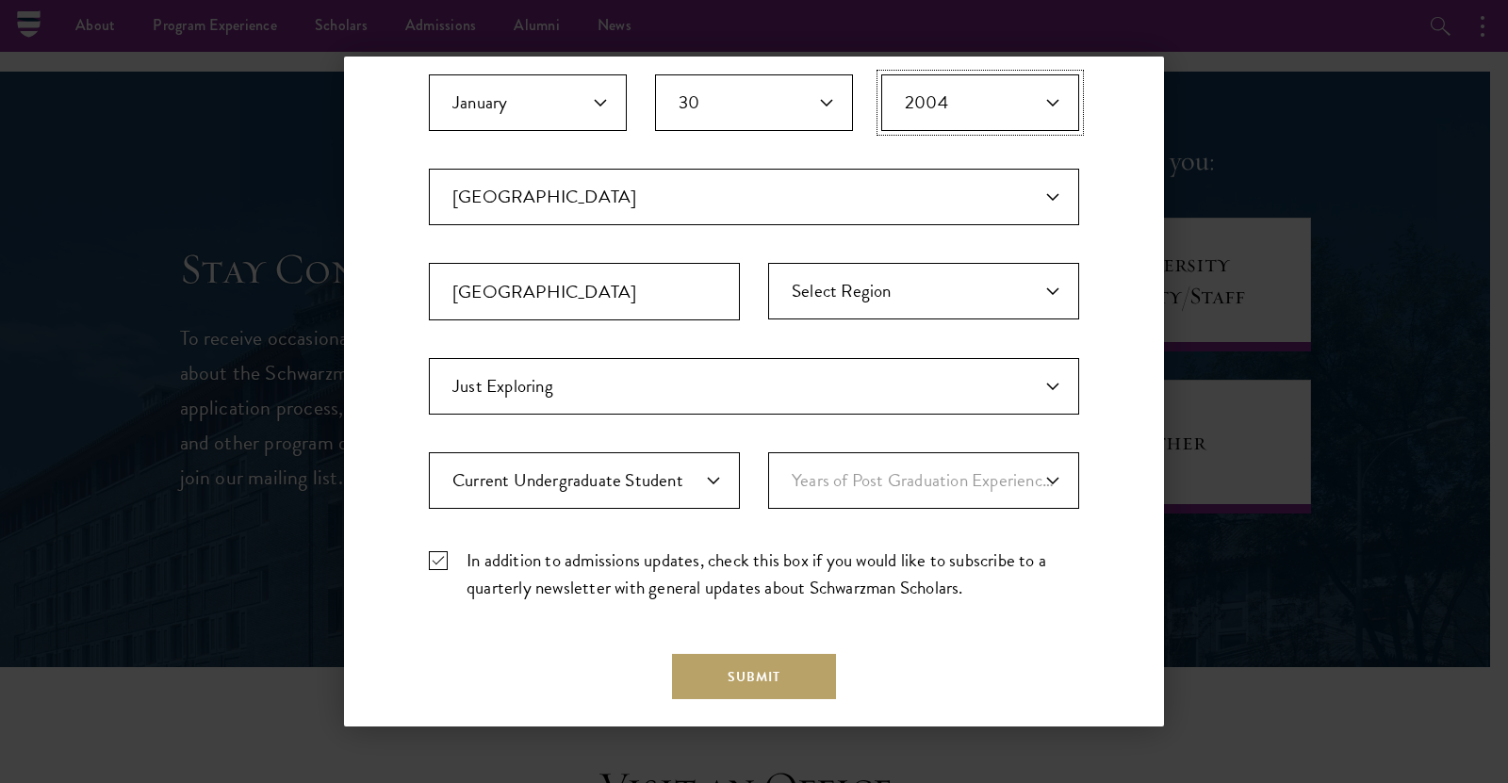
scroll to position [410, 0]
click at [897, 486] on select "Years of Post Graduation Experience?* 1 2 3 4 5 6 7 8 9 10" at bounding box center [923, 478] width 311 height 57
click at [768, 450] on select "Years of Post Graduation Experience?* 1 2 3 4 5 6 7 8 9 10" at bounding box center [923, 478] width 311 height 57
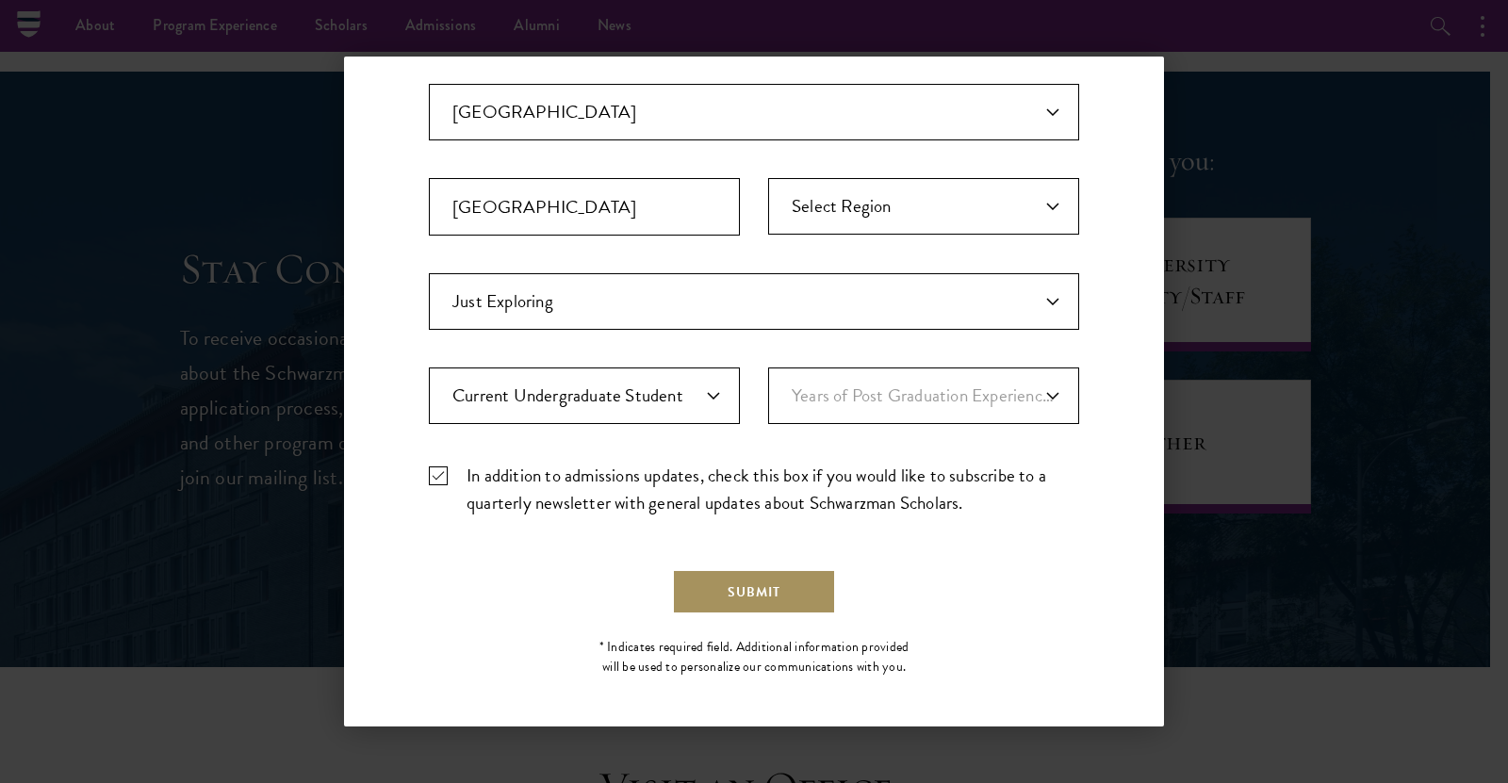
click at [712, 585] on button "Submit" at bounding box center [754, 591] width 164 height 45
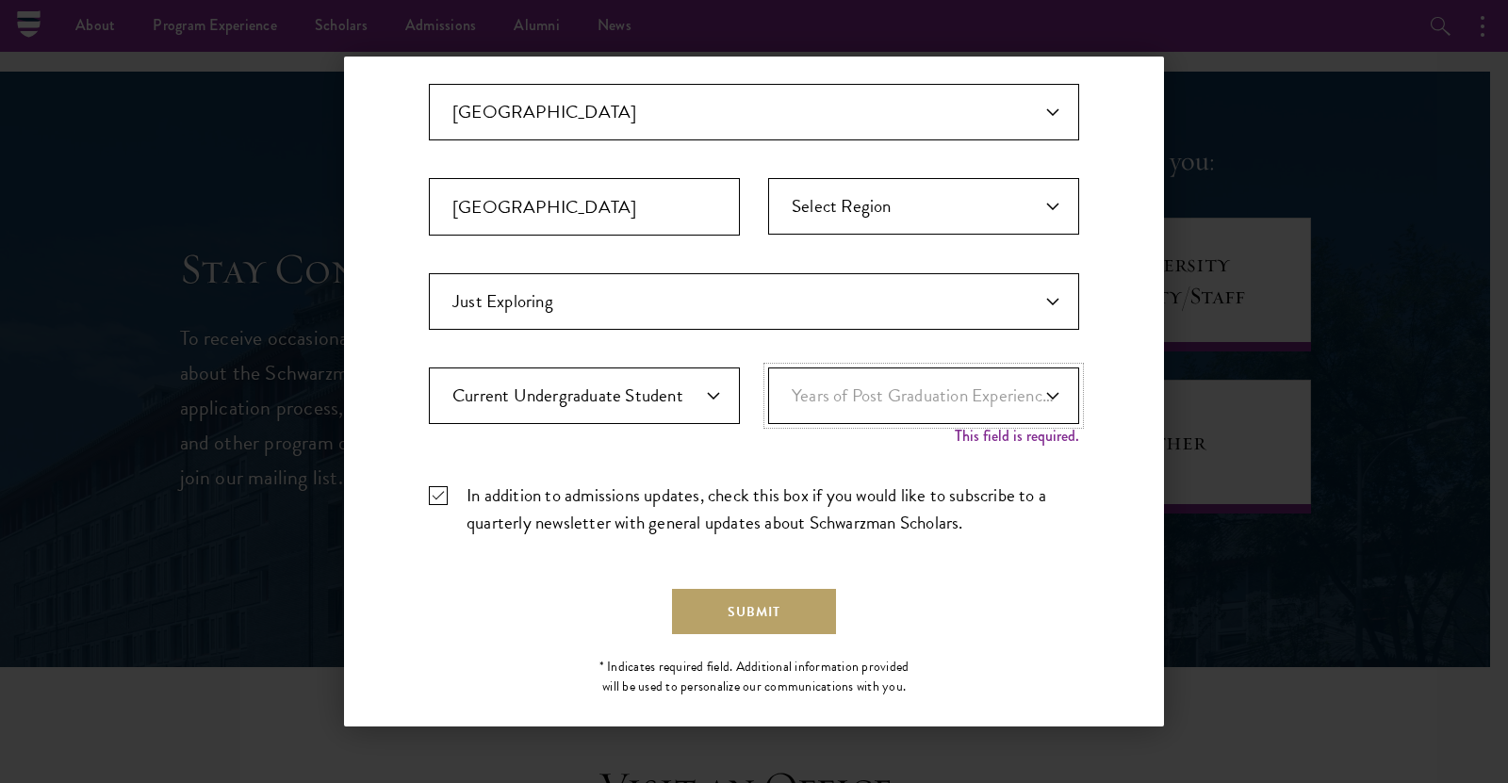
click at [878, 394] on select "Years of Post Graduation Experience?* 1 2 3 4 5 6 7 8 9 10" at bounding box center [923, 396] width 311 height 57
select select "1"
click at [768, 368] on select "Years of Post Graduation Experience?* 1 2 3 4 5 6 7 8 9 10" at bounding box center [923, 396] width 311 height 57
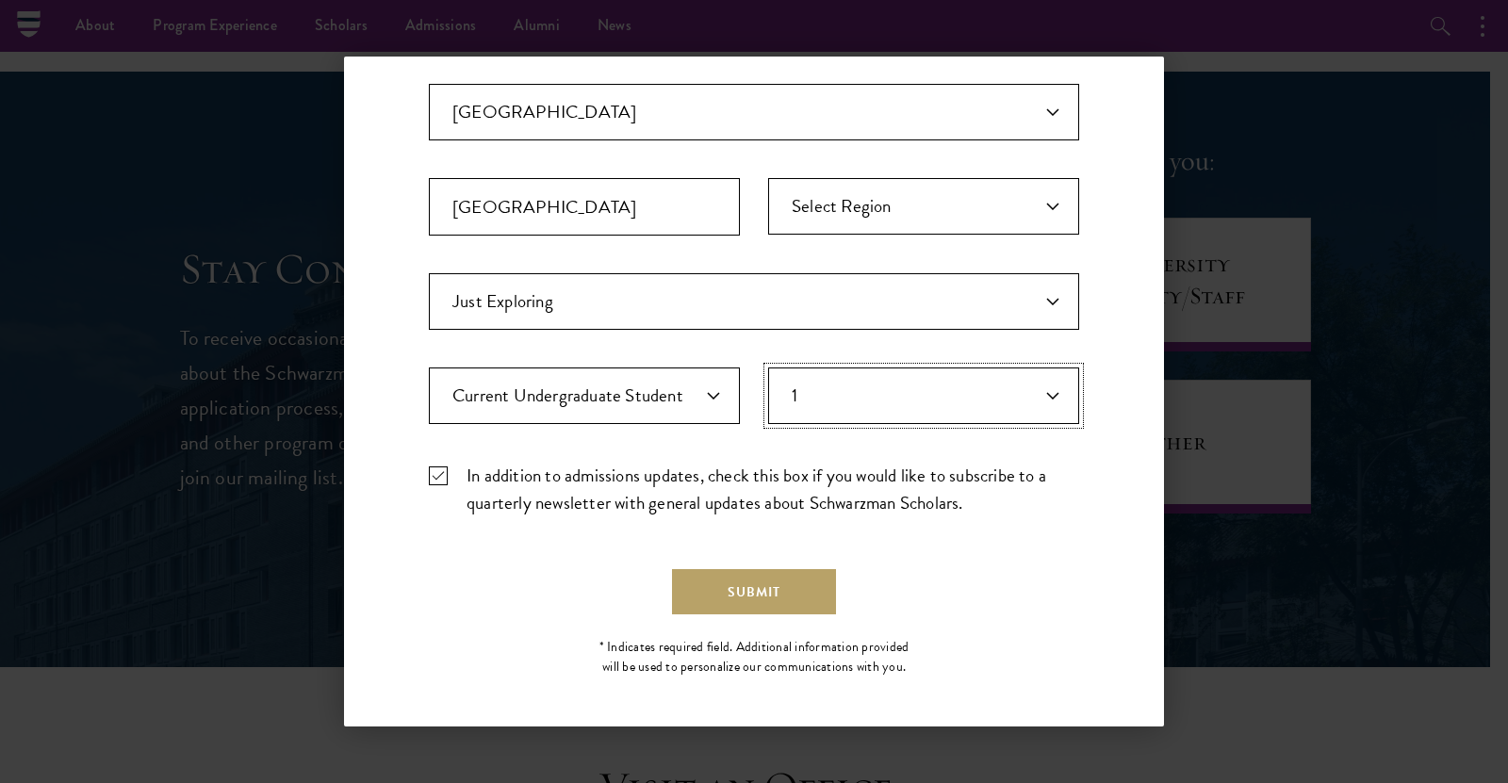
click at [882, 411] on select "Years of Post Graduation Experience?* 1 2 3 4 5 6 7 8 9 10" at bounding box center [923, 396] width 311 height 57
click at [906, 543] on form "Important: The form must be completed in English. Tobias Cazzolato a1850033@ade…" at bounding box center [754, 206] width 650 height 815
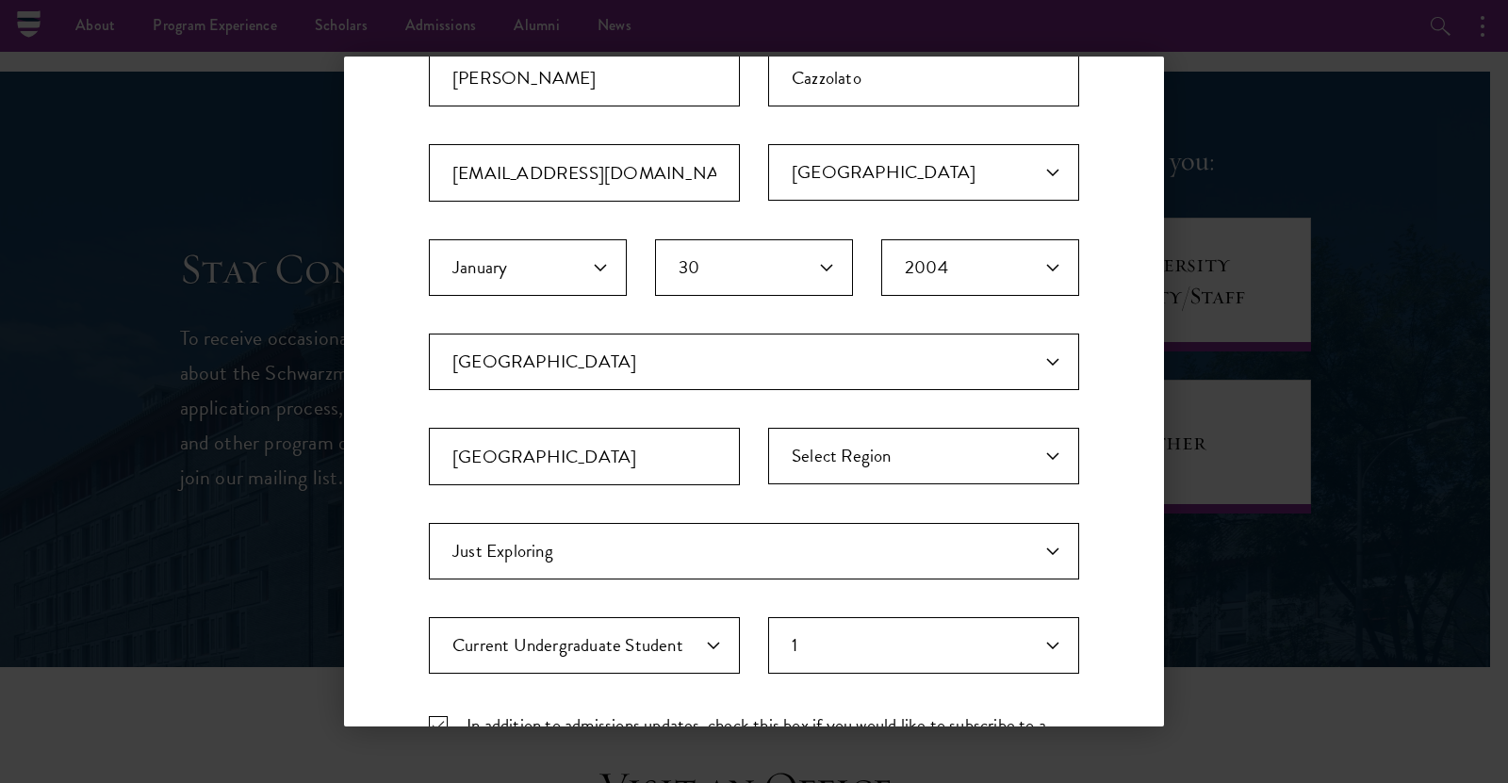
scroll to position [476, 0]
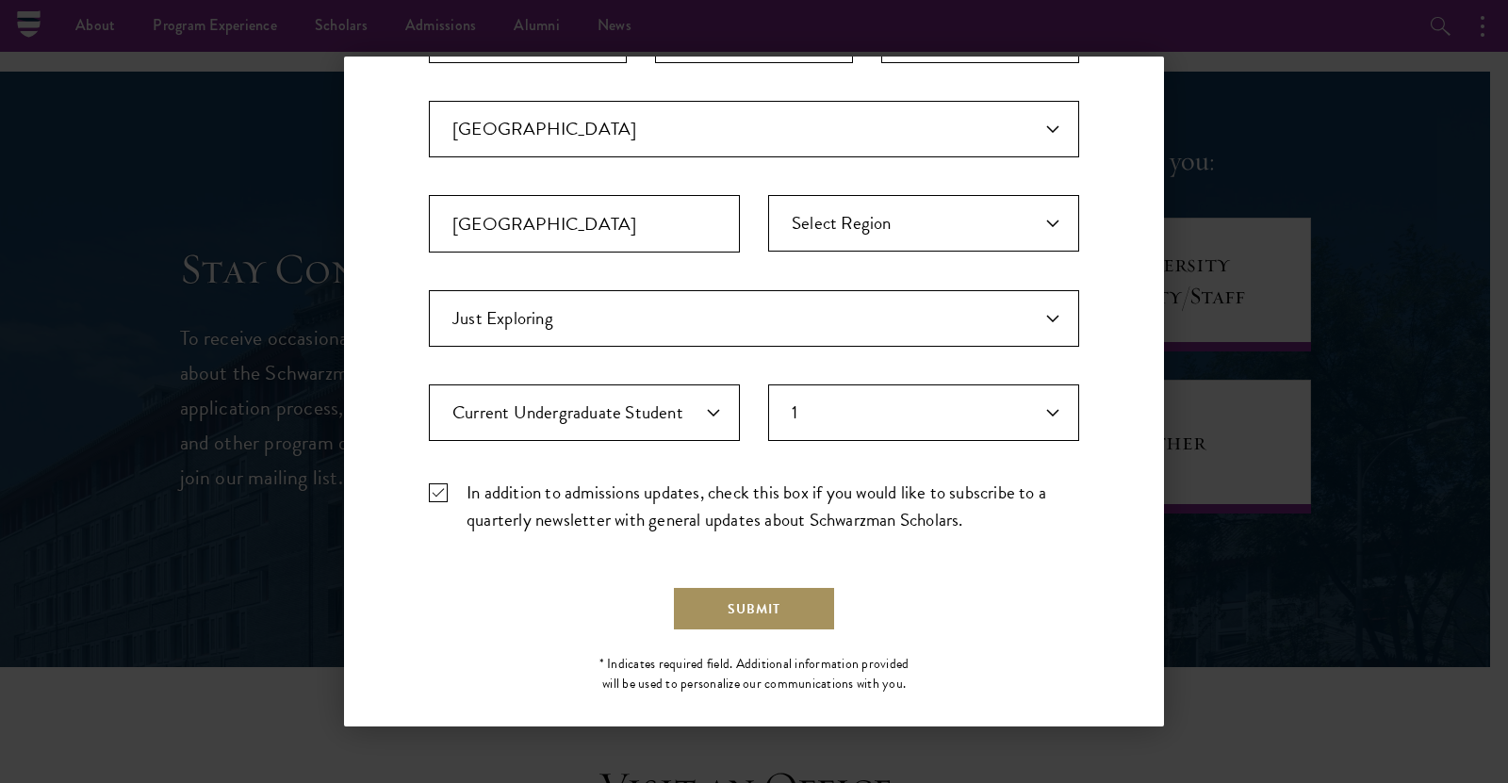
click at [789, 586] on button "Submit" at bounding box center [754, 608] width 164 height 45
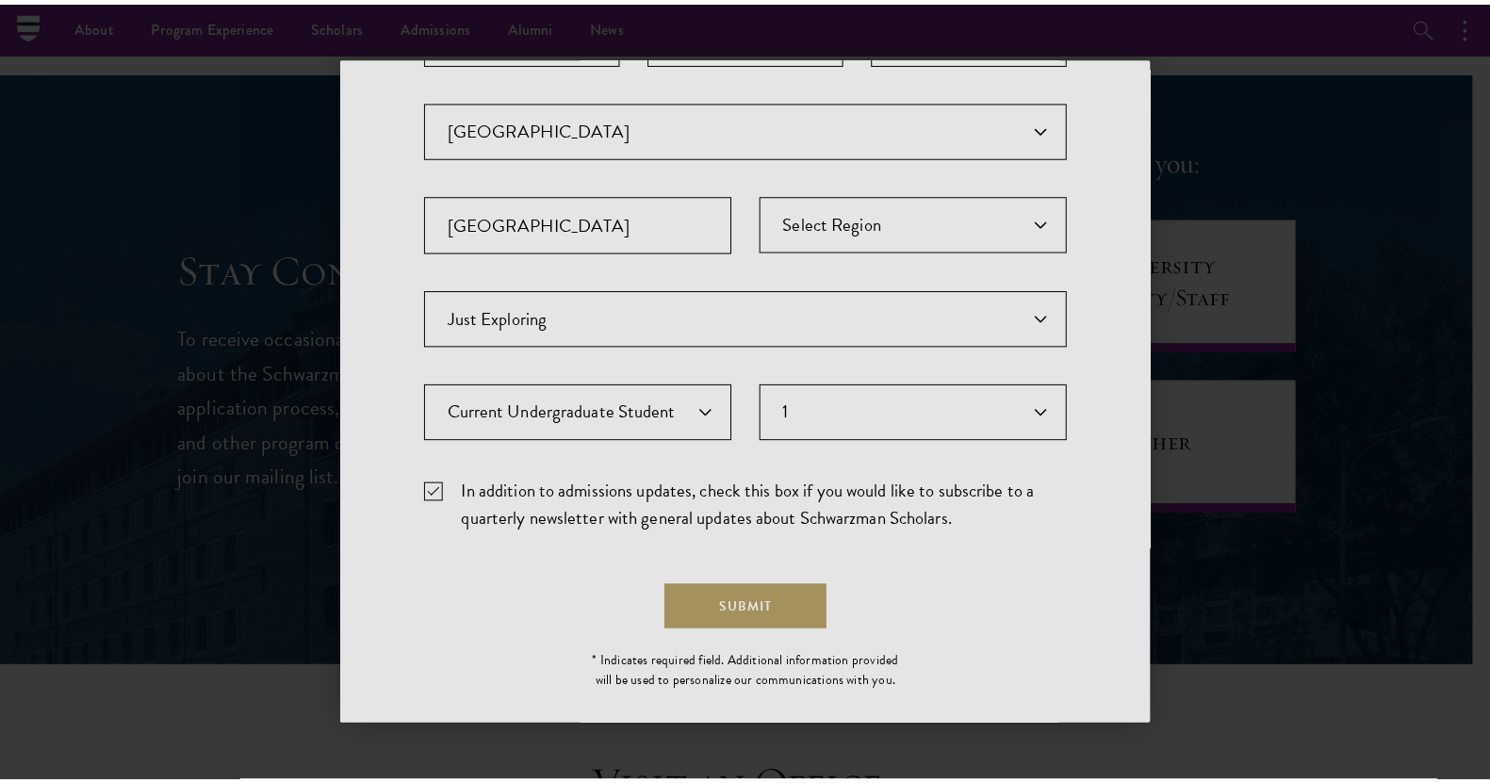
scroll to position [0, 0]
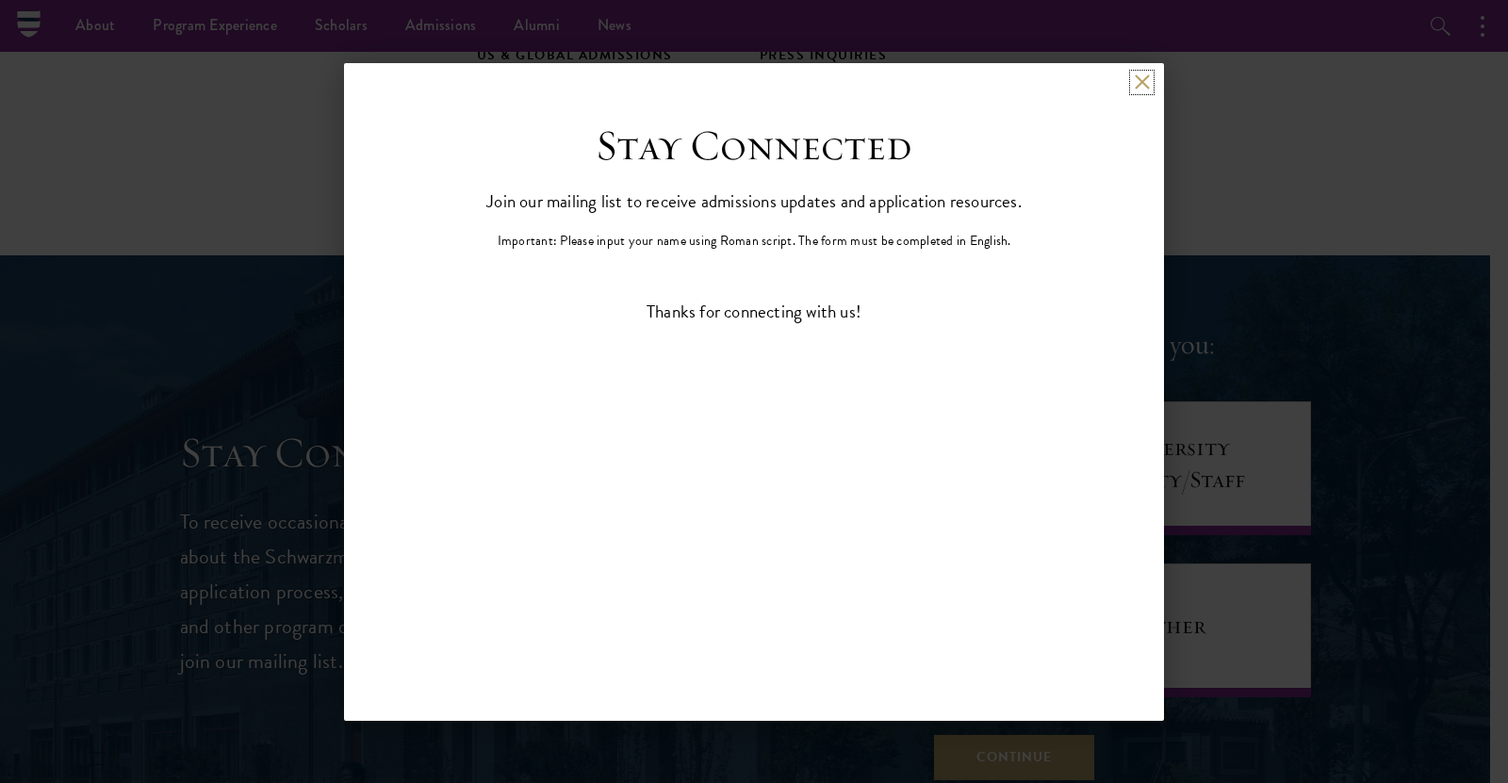
click at [1137, 76] on button at bounding box center [1142, 82] width 16 height 16
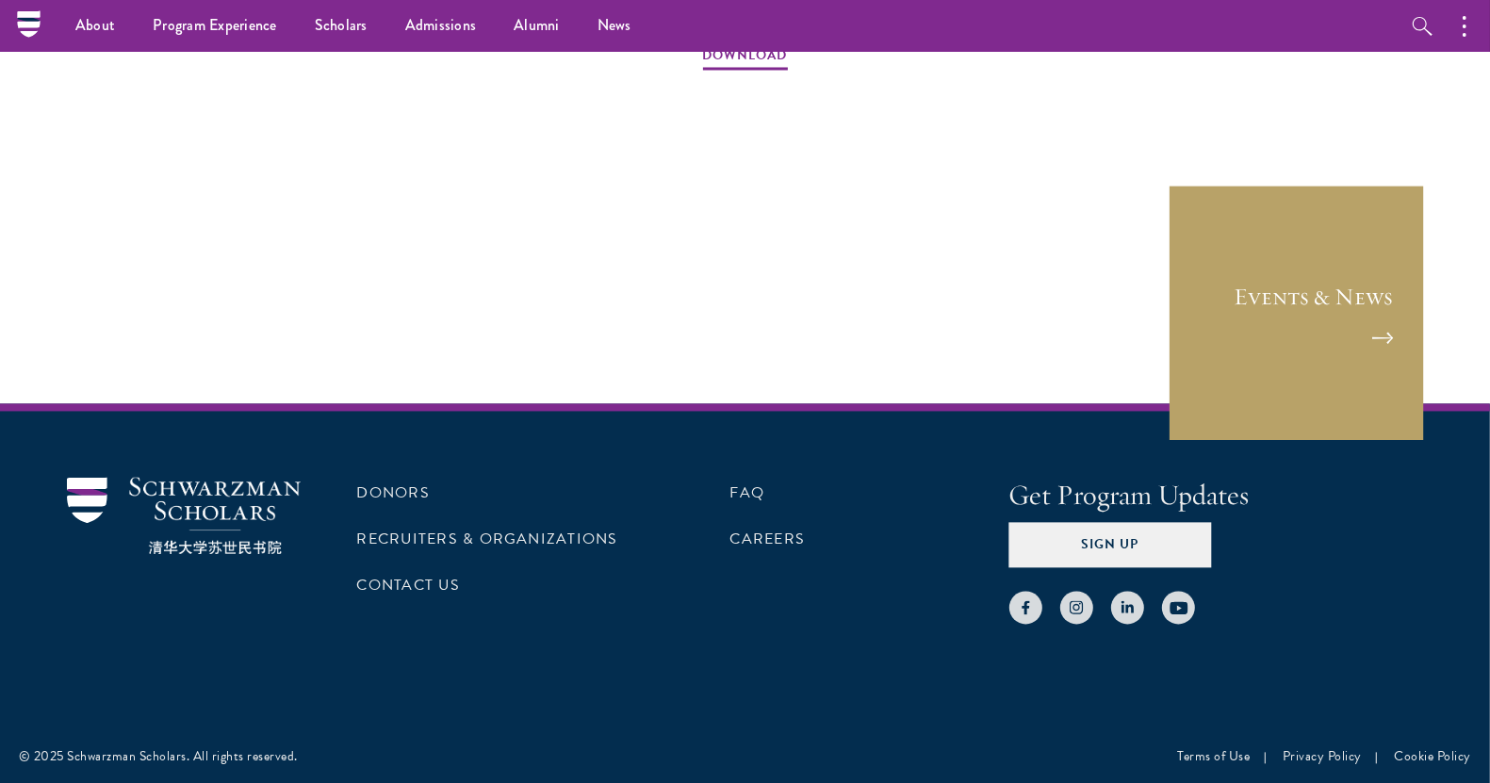
scroll to position [3026, 0]
